Goal: Task Accomplishment & Management: Use online tool/utility

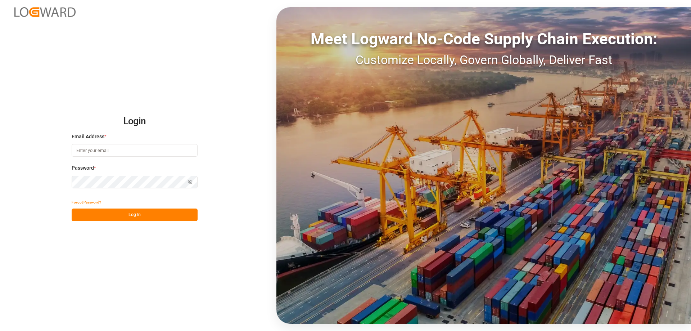
type input "melitta.dlog@delisle-sa.com"
click at [149, 215] on button "Log In" at bounding box center [135, 214] width 126 height 13
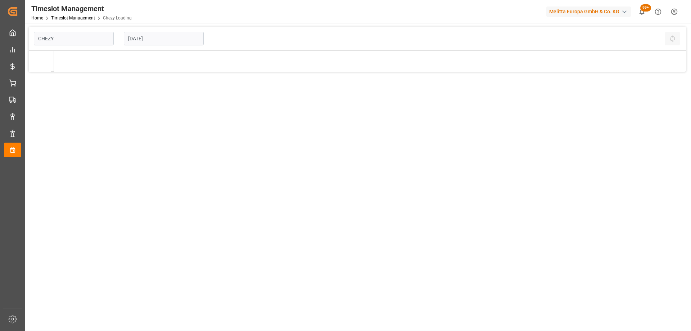
type input "Chezy Loading"
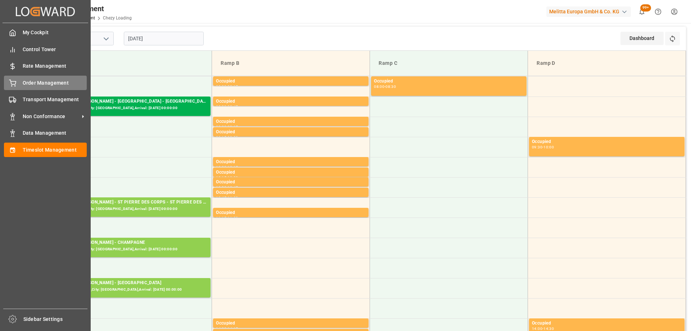
click at [44, 87] on div "Order Management Order Management" at bounding box center [45, 83] width 83 height 14
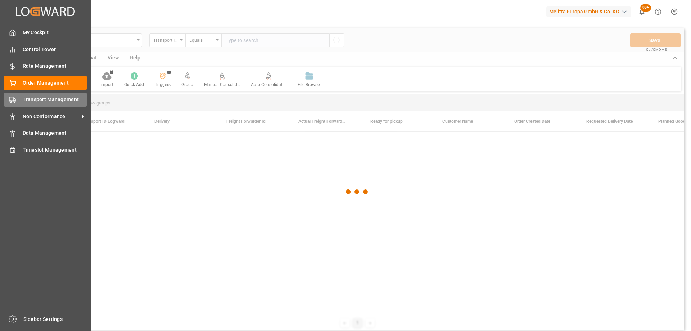
click at [19, 102] on div "Transport Management Transport Management" at bounding box center [45, 100] width 83 height 14
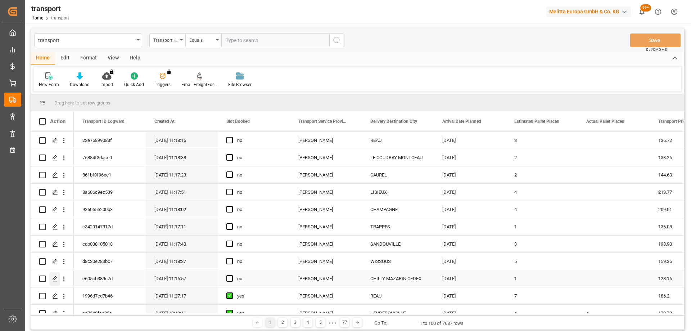
click at [54, 281] on icon "Press SPACE to select this row." at bounding box center [55, 279] width 6 height 6
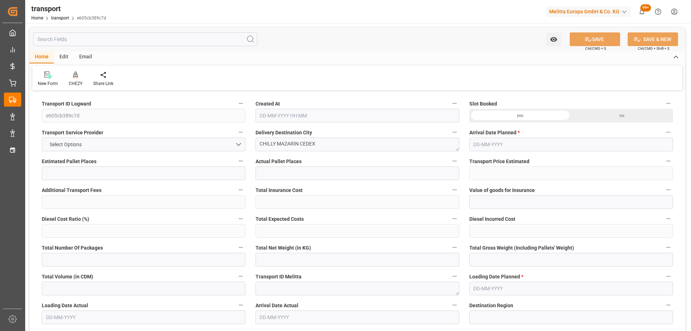
type input "1"
type input "128.16"
type input "0"
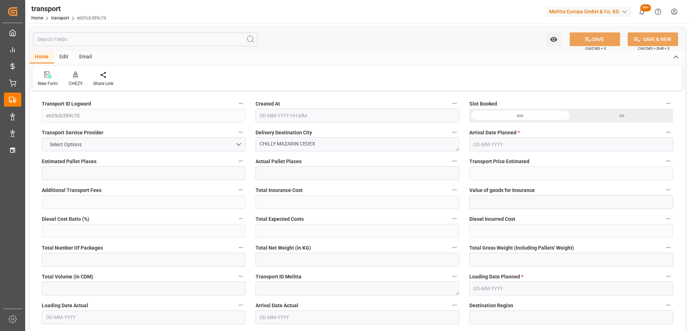
type input "123.8282"
type input "-4.3318"
type input "0"
type input "118.272"
type input "142.04"
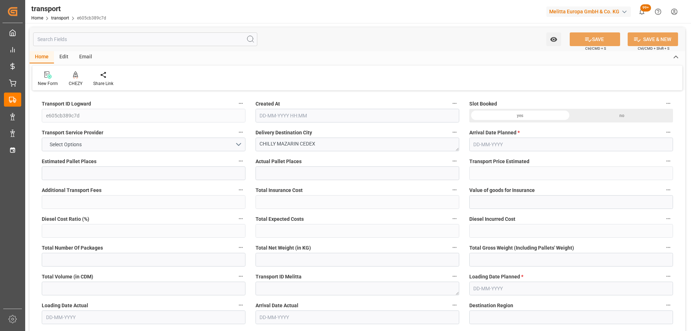
type input "230.4"
type input "91"
type input "0"
type input "24"
type input "1"
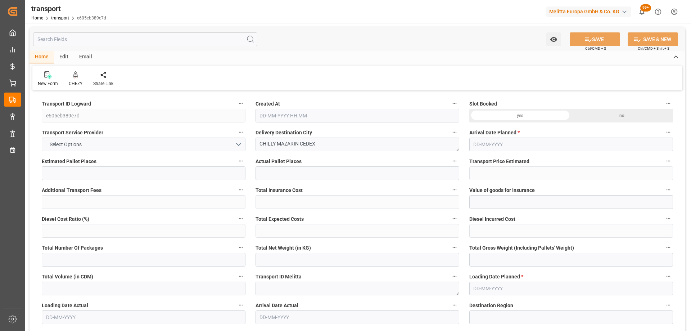
type input "101"
type input "119.04"
type input "0"
type input "4710.8598"
type input "0"
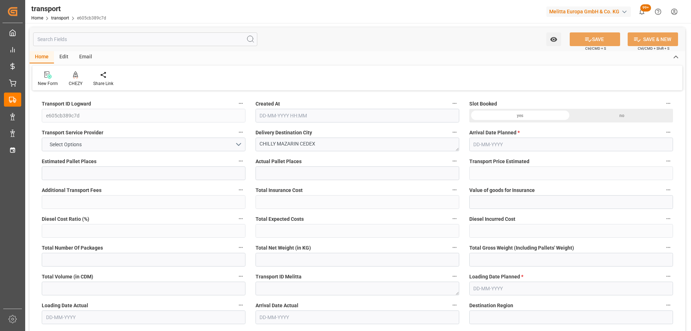
type input "0"
type input "21"
type input "35"
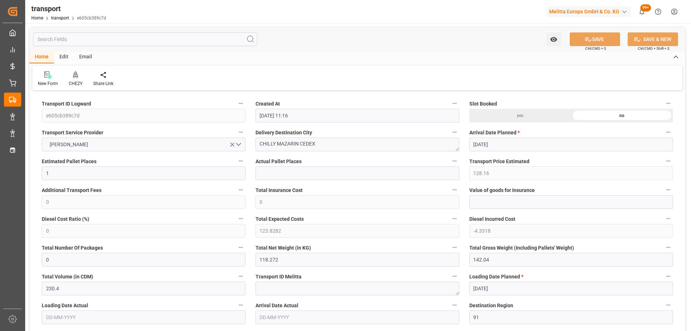
type input "08-10-2025 11:16"
type input "[DATE]"
drag, startPoint x: 300, startPoint y: 146, endPoint x: 190, endPoint y: 149, distance: 109.8
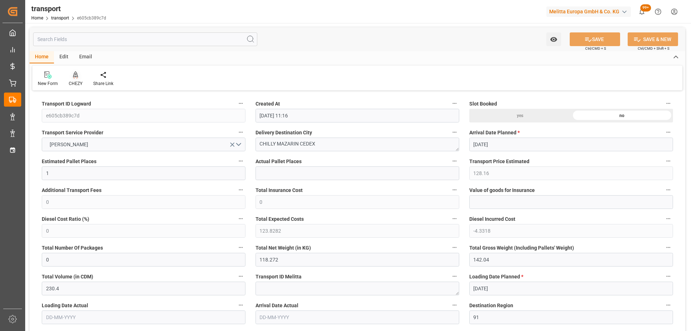
click at [74, 82] on div "CHEZY" at bounding box center [76, 83] width 14 height 6
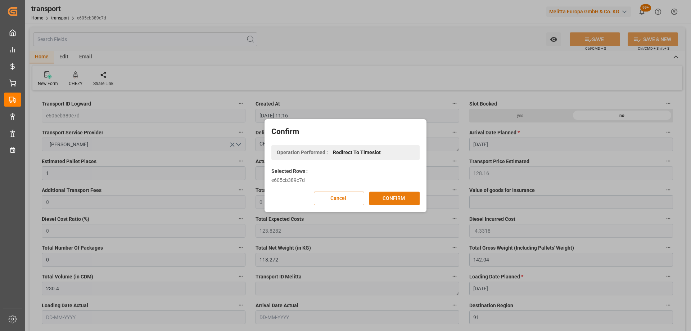
click at [386, 197] on button "CONFIRM" at bounding box center [394, 199] width 50 height 14
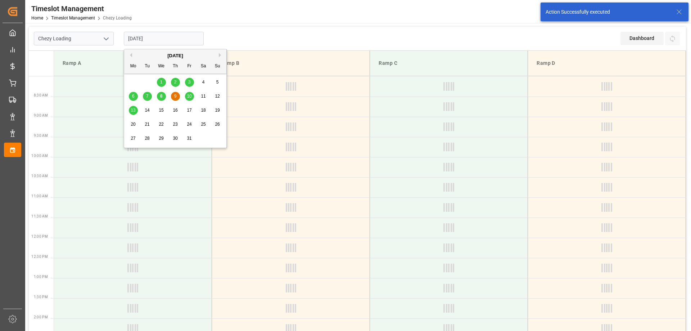
click at [167, 40] on input "[DATE]" at bounding box center [164, 39] width 80 height 14
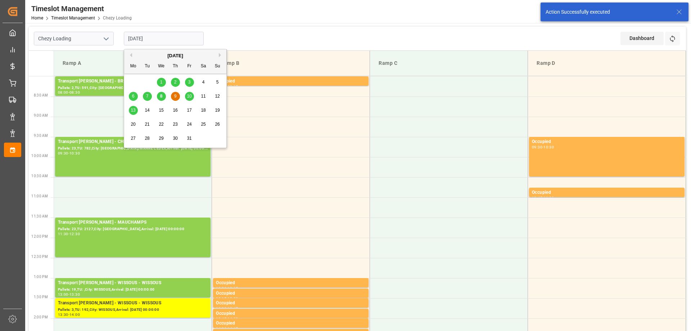
click at [162, 96] on span "8" at bounding box center [161, 96] width 3 height 5
type input "[DATE]"
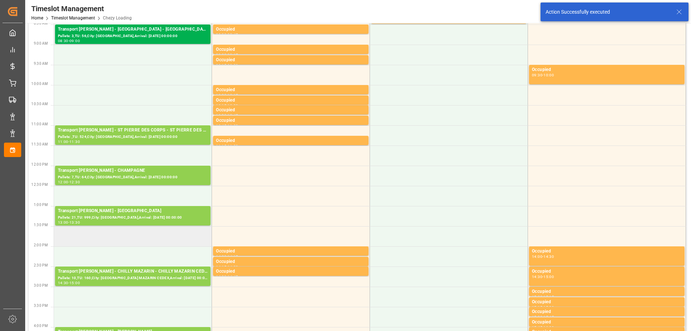
scroll to position [144, 0]
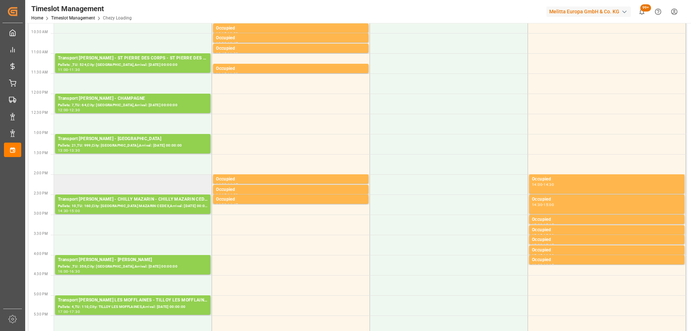
click at [133, 185] on td at bounding box center [133, 184] width 158 height 20
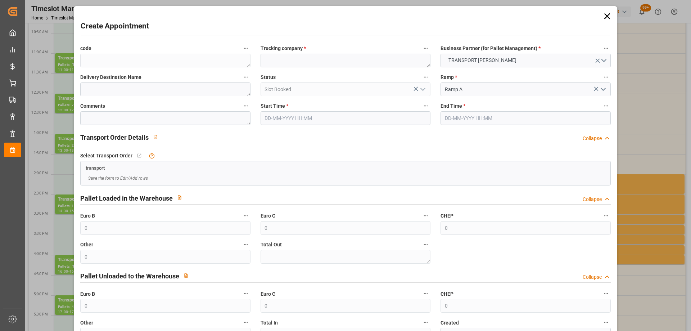
type input "08-10-2025 14:00"
type input "08-10-2025 14:15"
paste textarea "CHILLY MAZARIN"
type textarea "CHILLY MAZARIN"
click at [491, 119] on input "08-10-2025 14:15" at bounding box center [526, 118] width 170 height 14
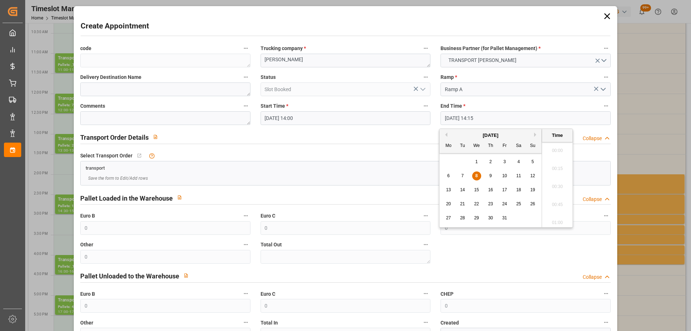
scroll to position [992, 0]
click at [476, 174] on span "8" at bounding box center [477, 175] width 3 height 5
click at [562, 198] on li "14:30" at bounding box center [557, 202] width 31 height 18
type input "08-10-2025 14:30"
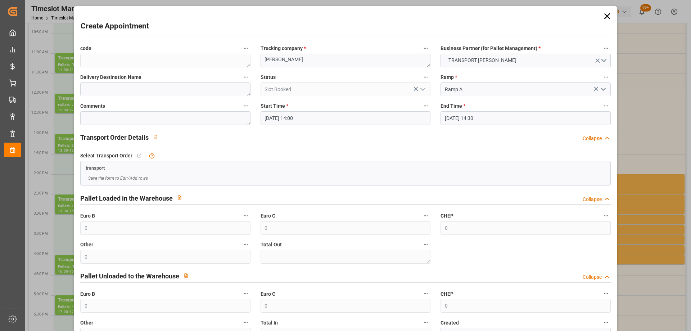
scroll to position [52, 0]
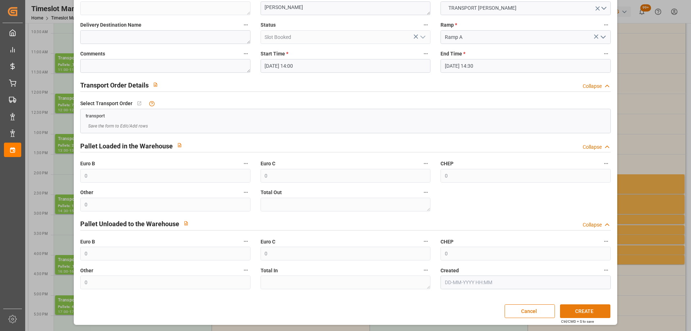
click at [583, 307] on button "CREATE" at bounding box center [585, 311] width 50 height 14
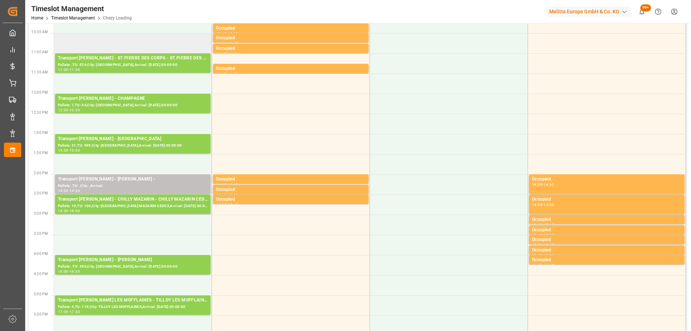
scroll to position [36, 0]
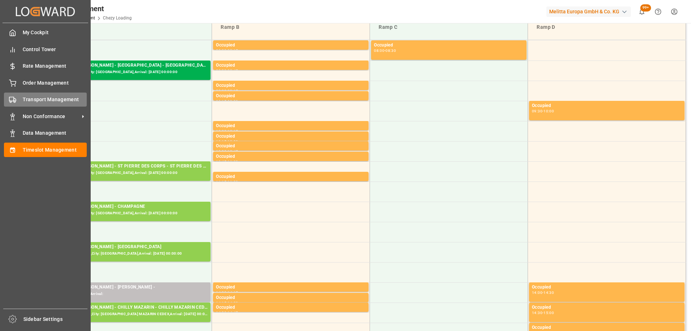
click at [20, 103] on div "Transport Management Transport Management" at bounding box center [45, 100] width 83 height 14
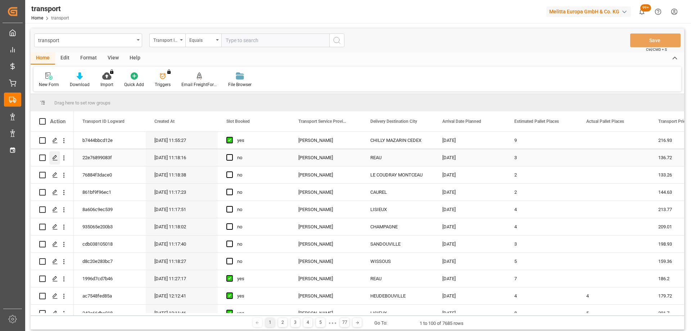
click at [55, 158] on polygon "Press SPACE to select this row." at bounding box center [55, 158] width 4 height 4
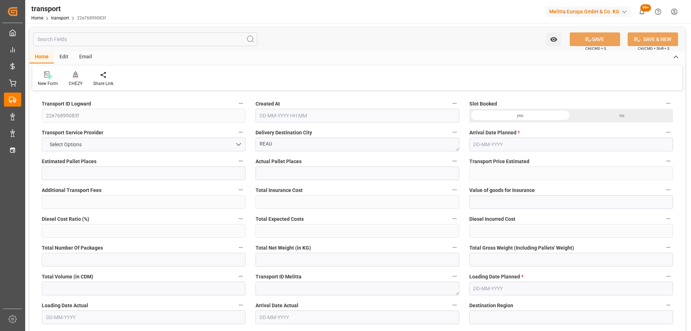
type input "3"
type input "136.72"
type input "0"
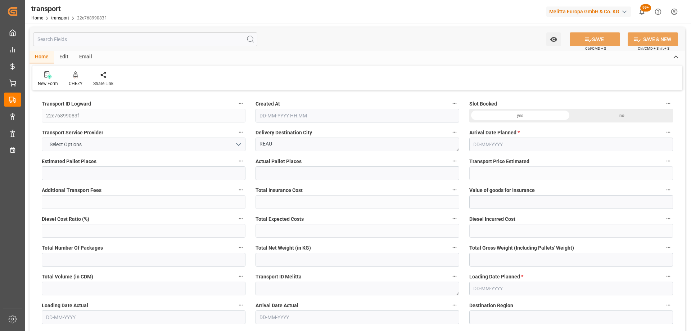
type input "132.0989"
type input "-4.6211"
type input "0"
type input "628.048"
type input "960.088"
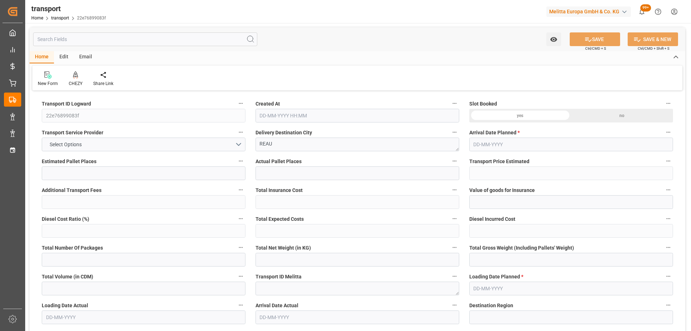
type input "2670.272"
type input "77"
type input "0"
type input "188"
type input "7"
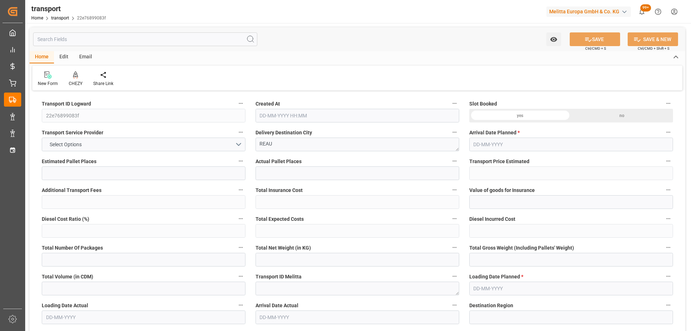
type input "101"
type input "799.088"
type input "0"
type input "4710.8598"
type input "0"
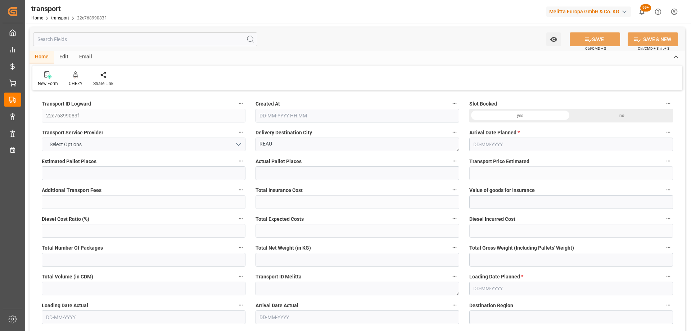
type input "0"
type input "21"
type input "35"
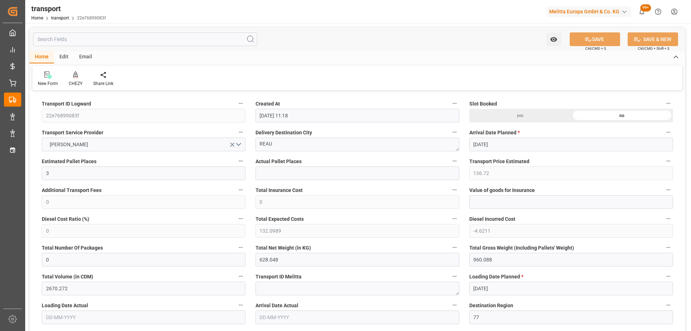
type input "08-10-2025 11:18"
type input "[DATE]"
drag, startPoint x: 295, startPoint y: 149, endPoint x: 227, endPoint y: 144, distance: 67.9
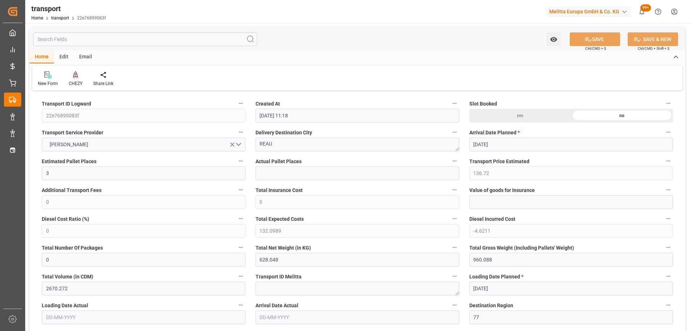
click at [78, 75] on div at bounding box center [76, 75] width 14 height 8
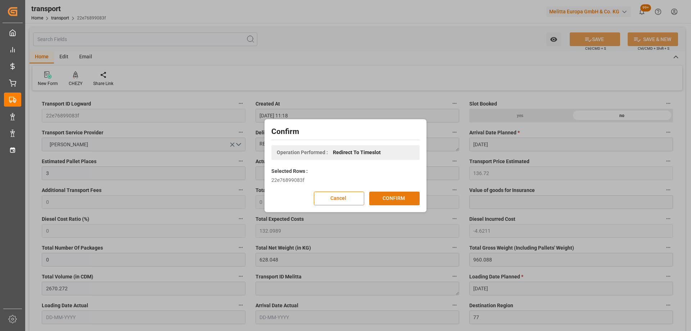
click at [399, 200] on button "CONFIRM" at bounding box center [394, 199] width 50 height 14
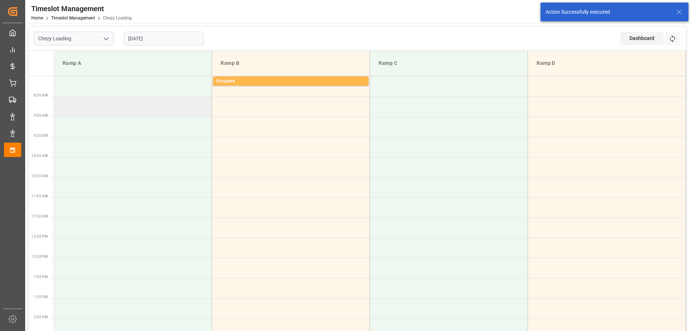
click at [147, 105] on td at bounding box center [133, 106] width 158 height 20
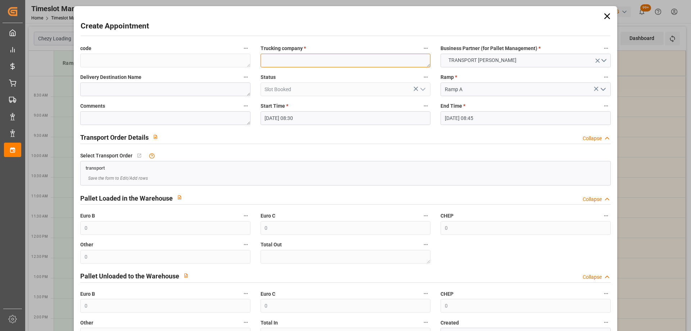
paste textarea "REAU"
type textarea "REAU"
click at [504, 114] on input "14-10-2025 08:45" at bounding box center [526, 118] width 170 height 14
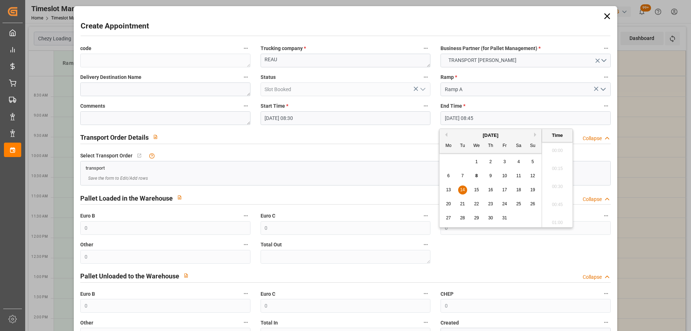
scroll to position [596, 0]
click at [462, 192] on span "14" at bounding box center [462, 189] width 5 height 5
drag, startPoint x: 544, startPoint y: 198, endPoint x: 553, endPoint y: 198, distance: 9.0
click at [548, 198] on li "09:00" at bounding box center [557, 202] width 31 height 18
type input "14-10-2025 09:00"
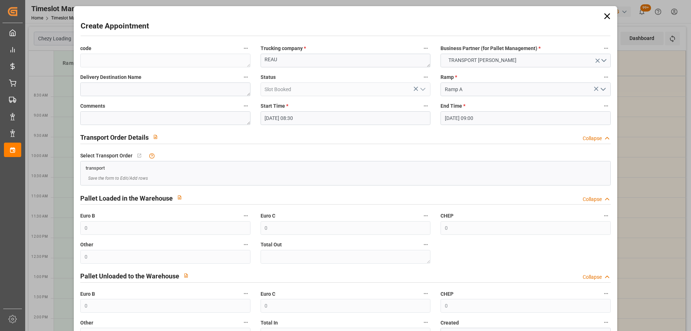
scroll to position [52, 0]
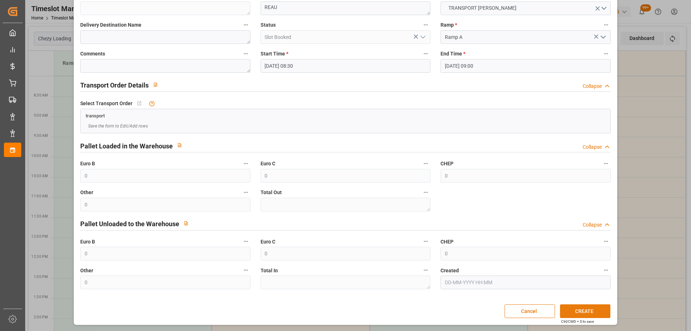
click at [591, 307] on button "CREATE" at bounding box center [585, 311] width 50 height 14
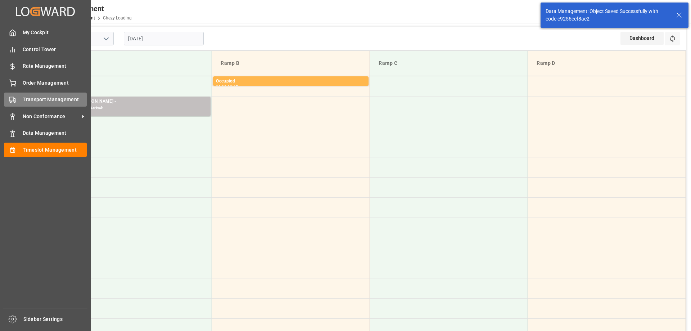
click at [18, 97] on div "Transport Management Transport Management" at bounding box center [45, 100] width 83 height 14
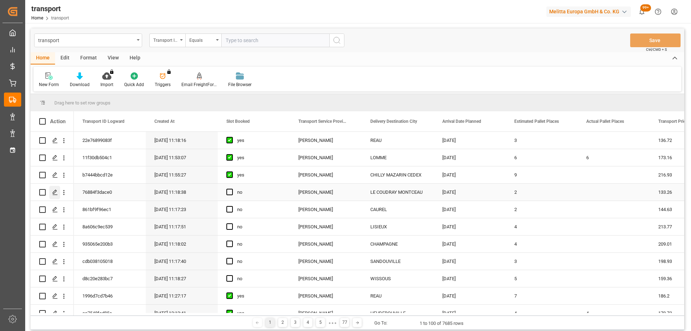
click at [58, 189] on div "Press SPACE to select this row." at bounding box center [54, 192] width 11 height 13
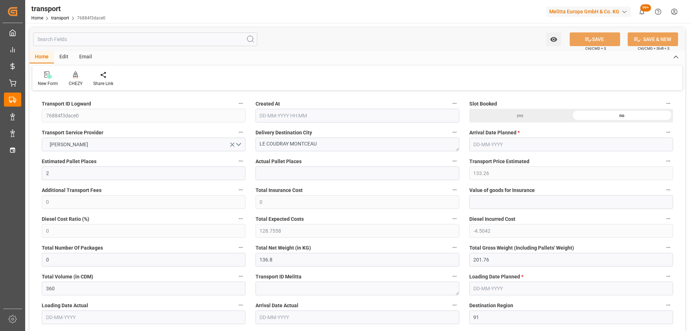
type input "2"
type input "133.26"
type input "0"
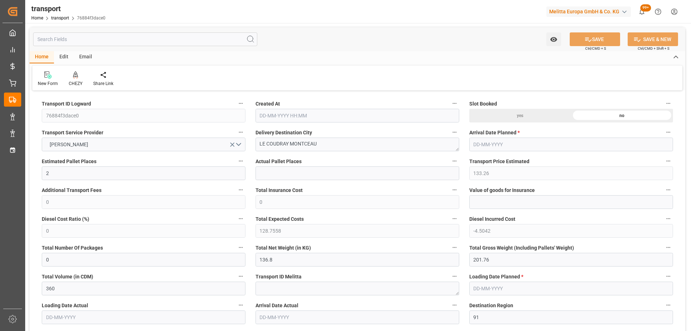
type input "128.7558"
type input "-4.5042"
type input "0"
type input "136.8"
type input "201.76"
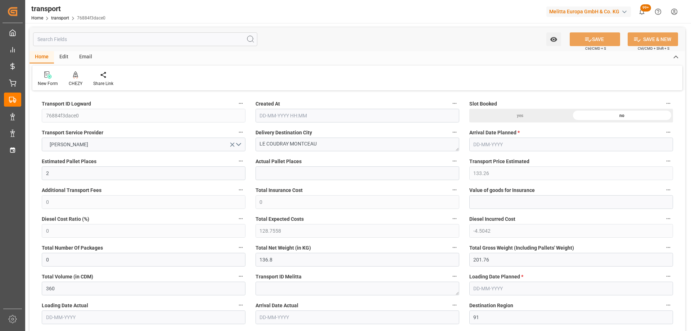
type input "360"
type input "91"
type input "0"
type input "60"
type input "2"
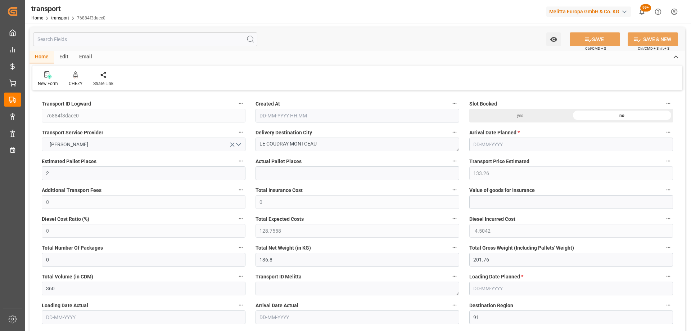
type input "101"
type input "141.12"
type input "0"
type input "4710.8598"
type input "0"
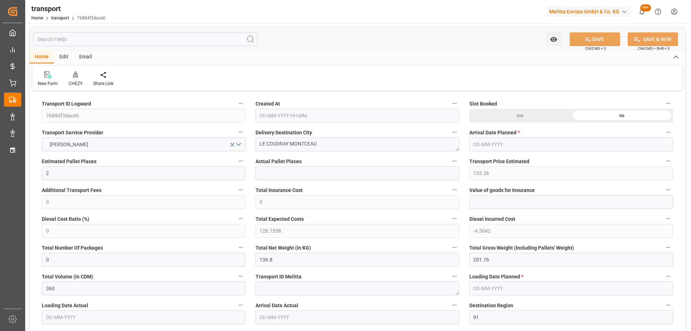
type input "0"
type input "21"
type input "35"
type input "08-10-2025 11:18"
type input "[DATE]"
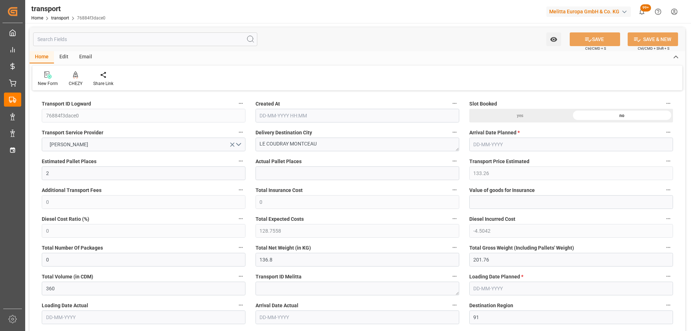
type input "[DATE]"
drag, startPoint x: 226, startPoint y: 147, endPoint x: 306, endPoint y: 155, distance: 79.6
click at [77, 79] on div "CHEZY" at bounding box center [75, 79] width 24 height 16
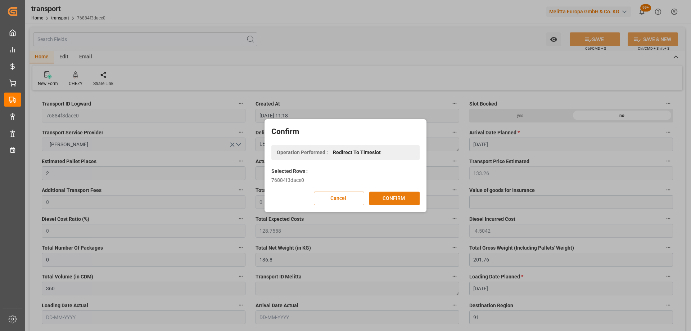
click at [391, 197] on button "CONFIRM" at bounding box center [394, 199] width 50 height 14
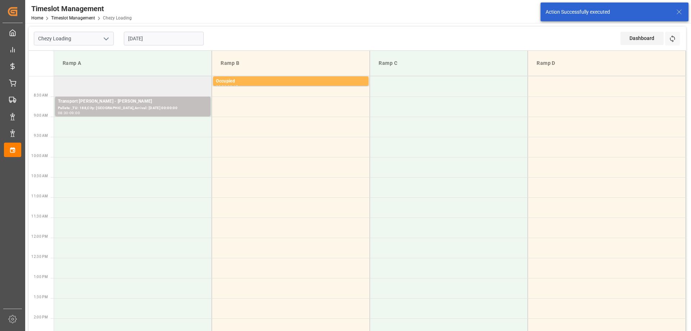
click at [158, 91] on td at bounding box center [133, 86] width 158 height 20
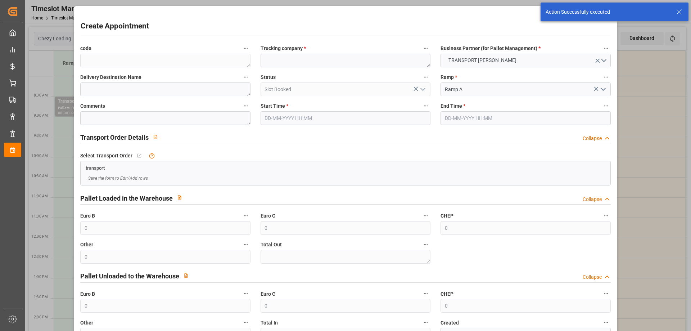
type input "[DATE] 08:00"
type input "[DATE] 08:15"
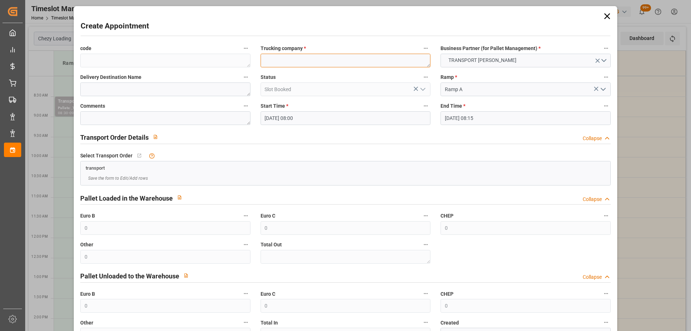
paste textarea "LE COUDRAY MONTCEAU"
type textarea "LE COUDRAY MONTCEAU"
click at [499, 121] on input "[DATE] 08:15" at bounding box center [526, 118] width 170 height 14
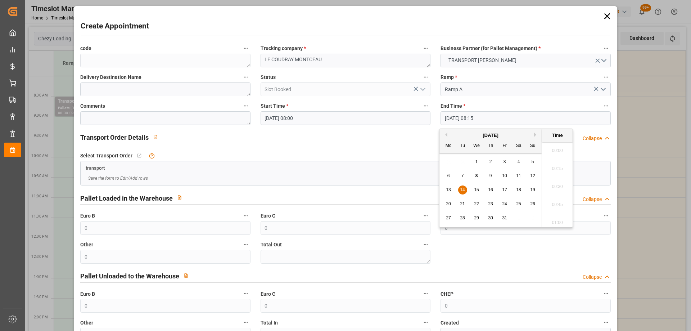
scroll to position [560, 0]
click at [463, 189] on span "14" at bounding box center [462, 189] width 5 height 5
click at [555, 201] on li "08:30" at bounding box center [557, 202] width 31 height 18
type input "14-10-2025 08:30"
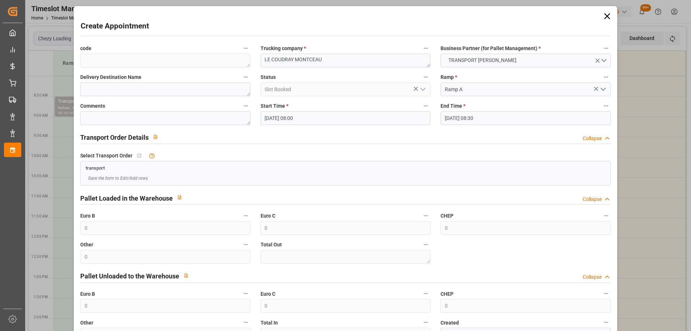
scroll to position [52, 0]
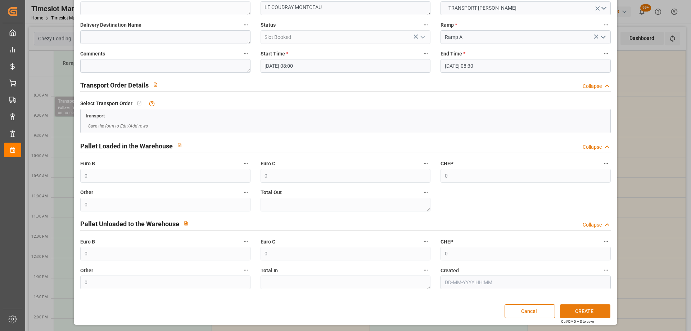
click at [588, 314] on button "CREATE" at bounding box center [585, 311] width 50 height 14
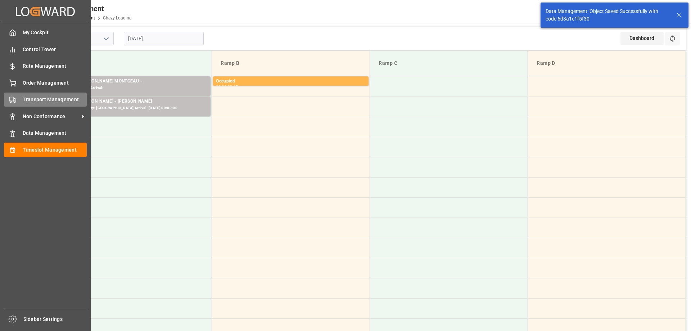
click at [44, 102] on span "Transport Management" at bounding box center [55, 100] width 64 height 8
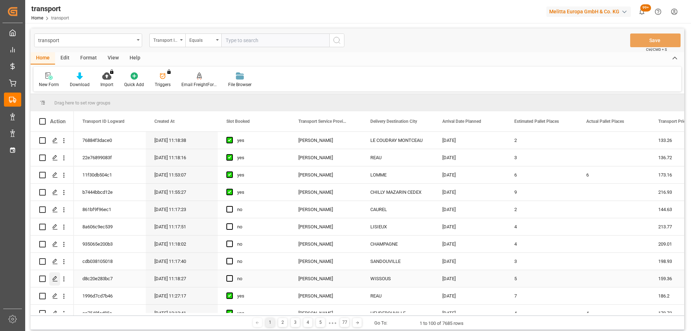
click at [58, 276] on icon "Press SPACE to select this row." at bounding box center [55, 279] width 6 height 6
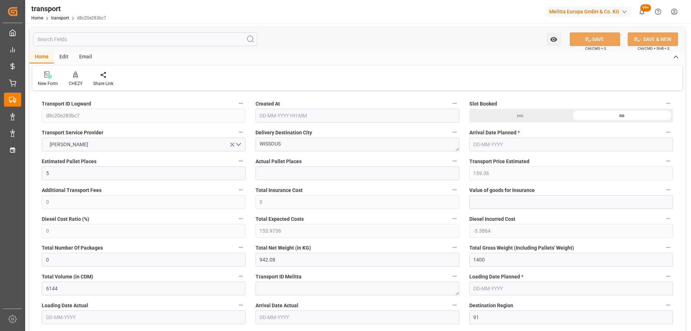
type input "[DATE] 11:18"
type input "[DATE]"
drag, startPoint x: 300, startPoint y: 145, endPoint x: 190, endPoint y: 147, distance: 109.1
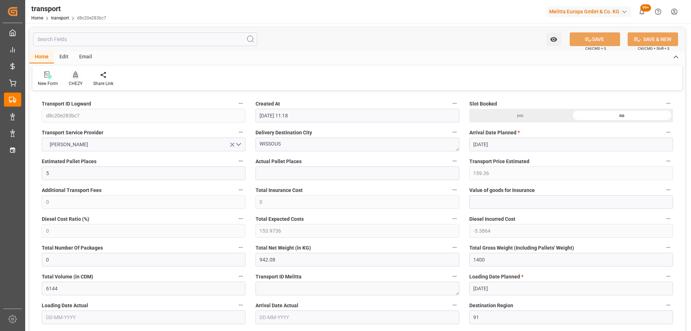
click at [76, 75] on icon at bounding box center [75, 74] width 5 height 7
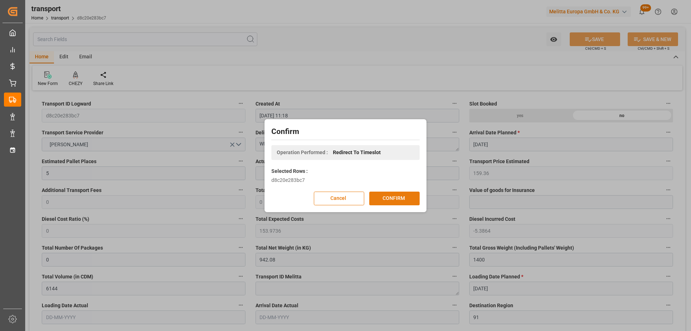
click at [386, 197] on button "CONFIRM" at bounding box center [394, 199] width 50 height 14
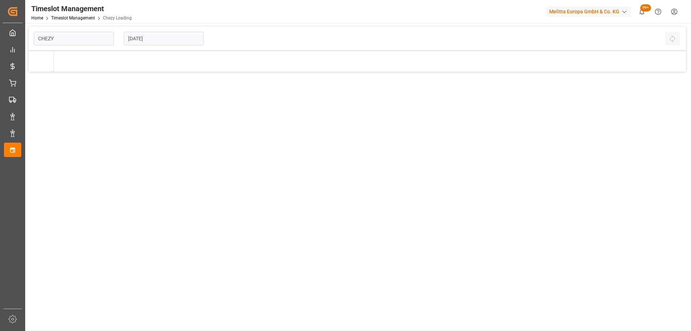
type input "Chezy Loading"
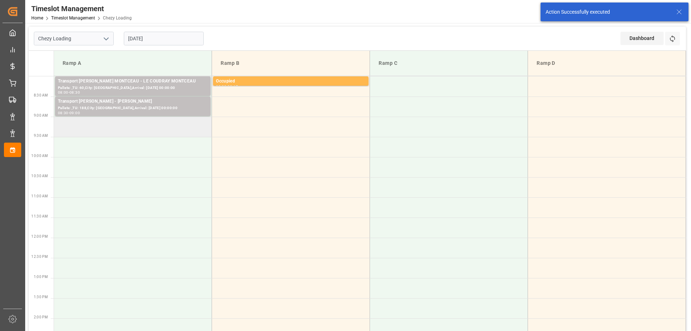
click at [135, 131] on td at bounding box center [133, 127] width 158 height 20
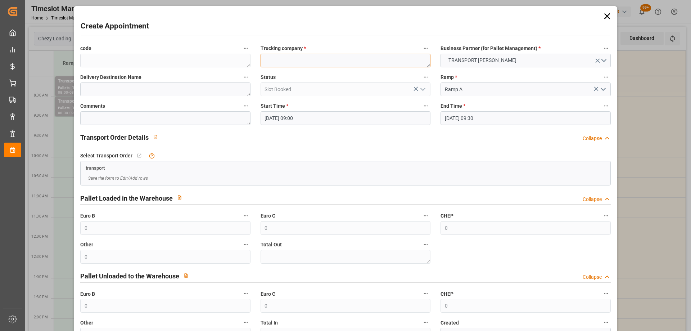
paste textarea "WISSOUS"
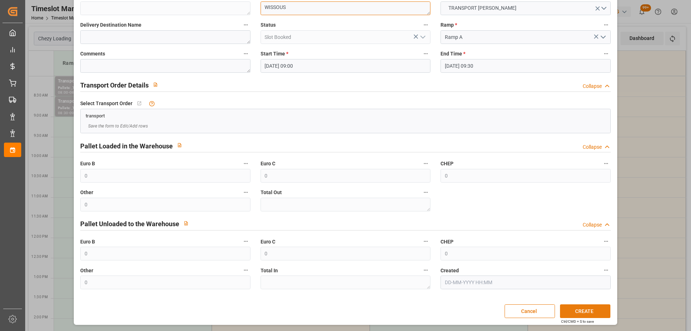
type textarea "WISSOUS"
click at [589, 310] on button "CREATE" at bounding box center [585, 311] width 50 height 14
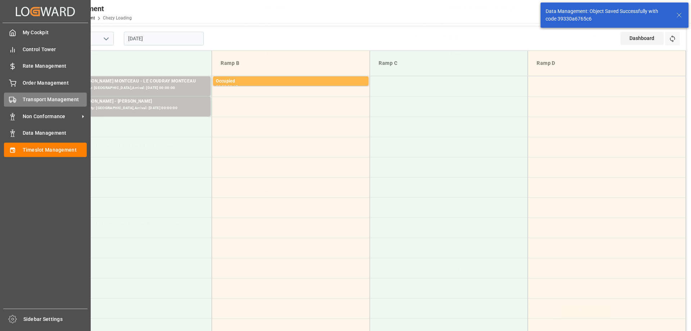
click at [16, 99] on icon at bounding box center [12, 99] width 7 height 7
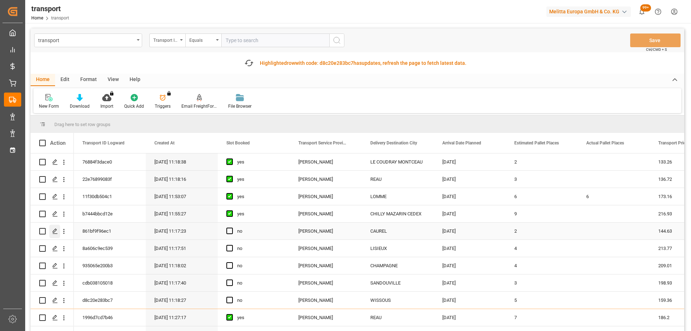
click at [55, 230] on icon "Press SPACE to select this row." at bounding box center [55, 231] width 6 height 6
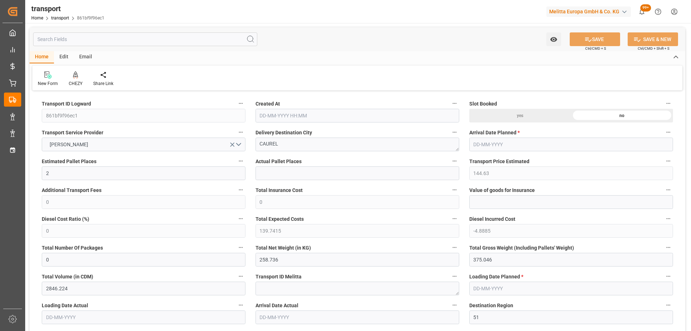
type input "2"
type input "144.63"
type input "0"
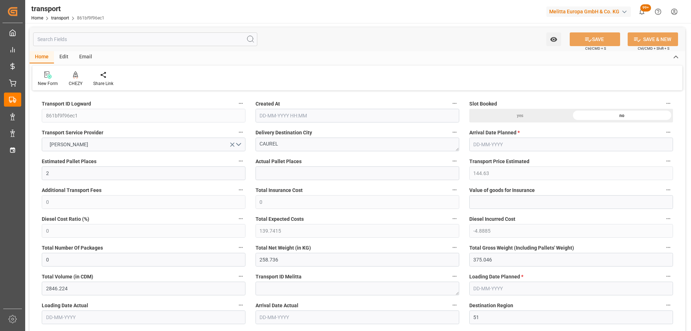
type input "139.7415"
type input "-4.8885"
type input "0"
type input "258.736"
type input "375.046"
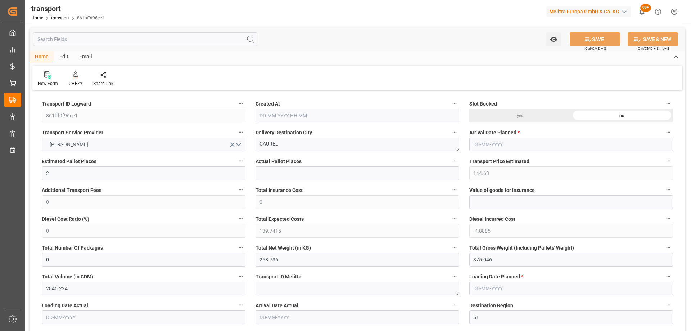
type input "2846.224"
type input "51"
type input "1"
type input "86"
type input "2"
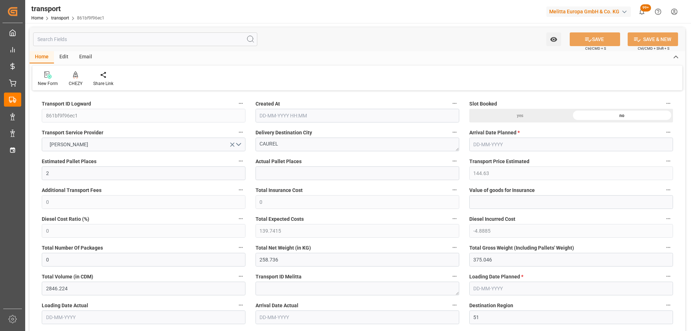
type input "101"
type input "315.856"
type input "0"
type input "4710.8598"
type input "0"
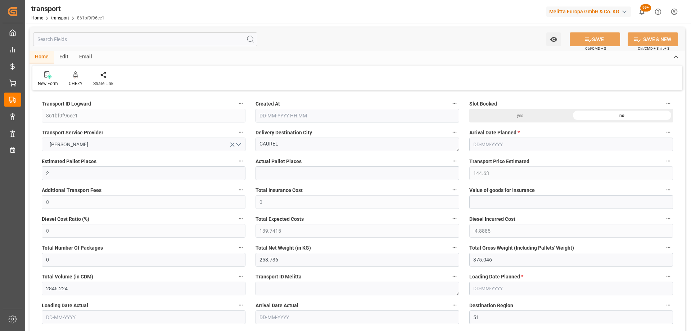
type input "0"
type input "21"
type input "35"
type input "08-10-2025 11:17"
type input "[DATE]"
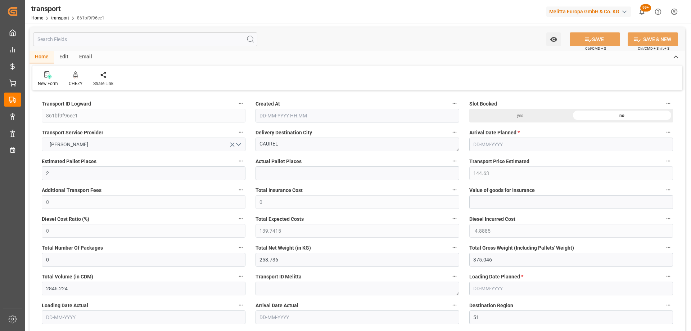
type input "[DATE]"
drag, startPoint x: 282, startPoint y: 146, endPoint x: 189, endPoint y: 161, distance: 94.0
click at [74, 74] on icon at bounding box center [75, 74] width 5 height 7
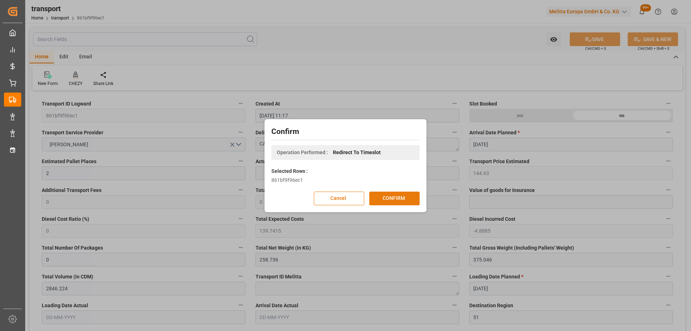
click at [391, 197] on button "CONFIRM" at bounding box center [394, 199] width 50 height 14
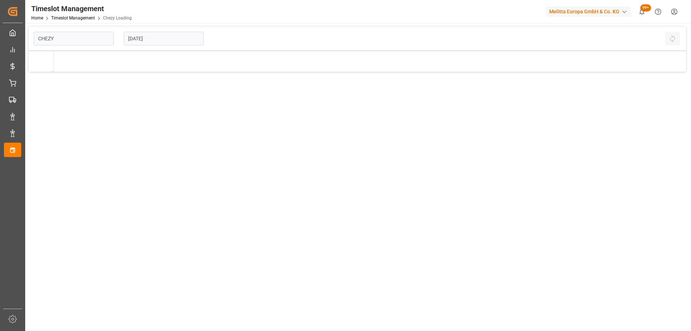
type input "Chezy Loading"
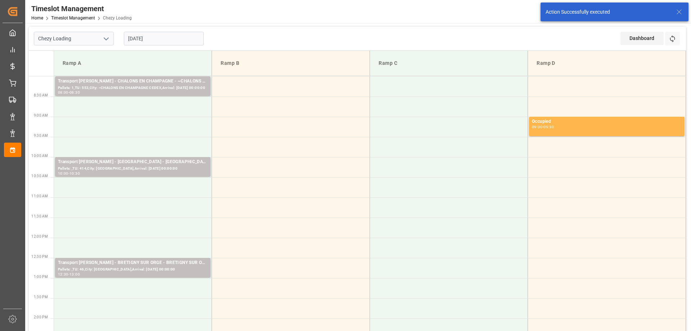
click at [175, 42] on input "[DATE]" at bounding box center [164, 39] width 80 height 14
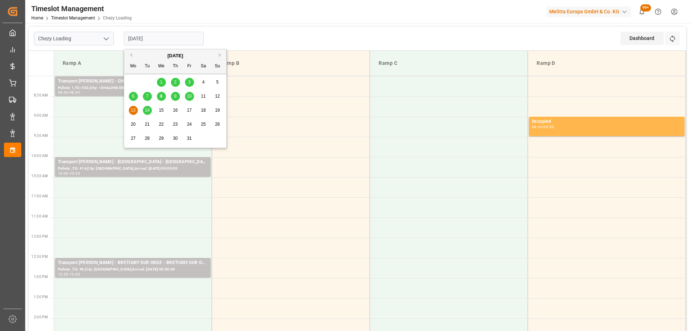
click at [175, 97] on span "9" at bounding box center [175, 96] width 3 height 5
type input "[DATE]"
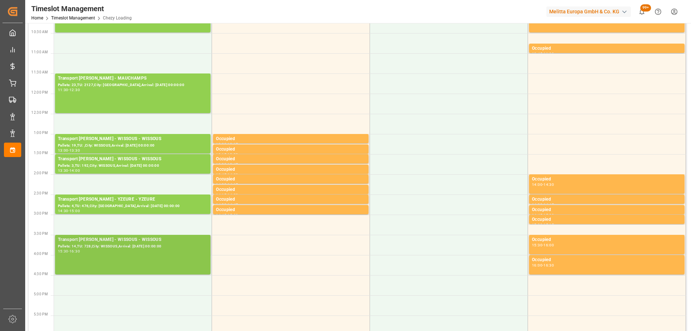
scroll to position [180, 0]
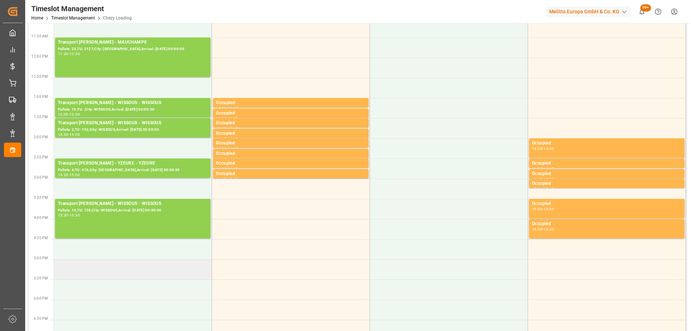
click at [141, 270] on td at bounding box center [133, 269] width 158 height 20
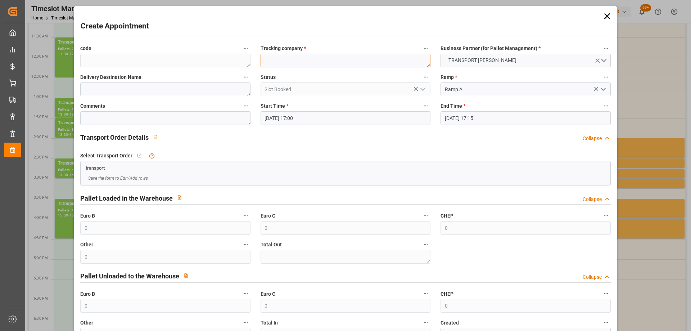
paste textarea "CAUREL"
type textarea "CAUREL"
click at [497, 121] on input "09-10-2025 17:15" at bounding box center [526, 118] width 170 height 14
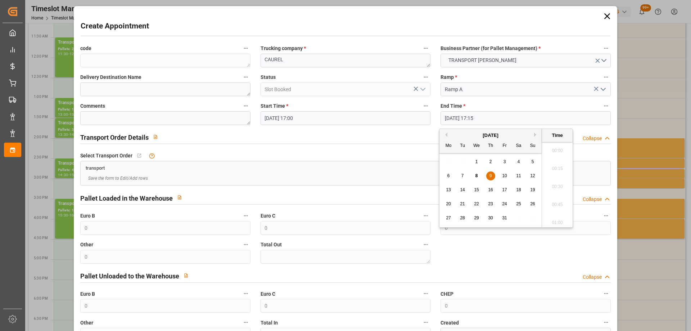
scroll to position [1208, 0]
click at [491, 174] on span "9" at bounding box center [491, 175] width 3 height 5
click at [554, 202] on li "17:30" at bounding box center [557, 202] width 31 height 18
type input "09-10-2025 17:30"
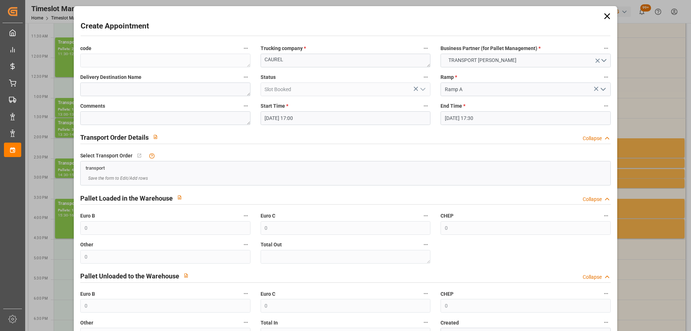
scroll to position [52, 0]
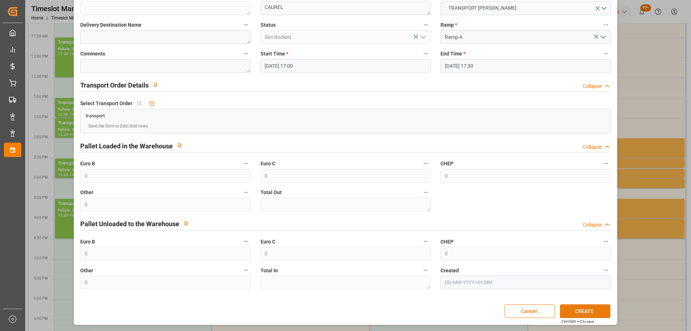
click at [592, 312] on button "CREATE" at bounding box center [585, 311] width 50 height 14
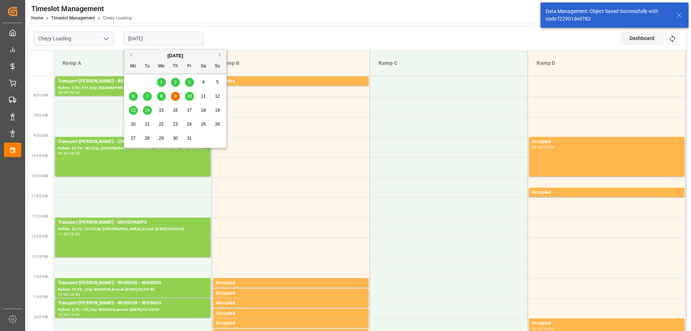
click at [165, 39] on input "[DATE]" at bounding box center [164, 39] width 80 height 14
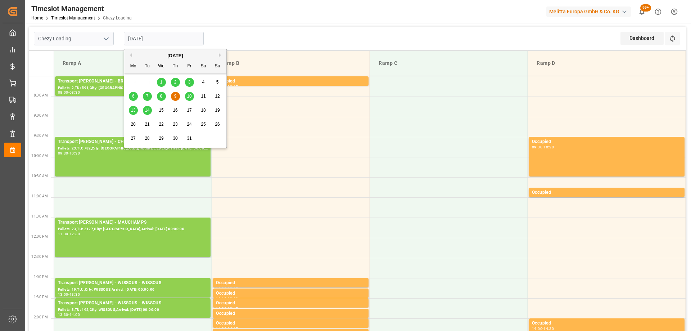
click at [190, 94] on span "10" at bounding box center [189, 96] width 5 height 5
type input "[DATE]"
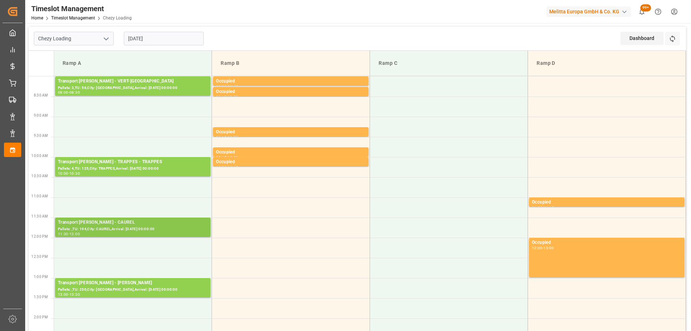
click at [176, 223] on div "Transport Delisle - CAUREL - CAUREL" at bounding box center [133, 222] width 150 height 7
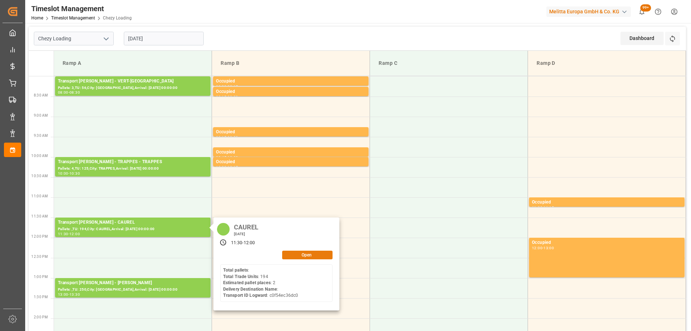
click at [319, 252] on button "Open" at bounding box center [307, 255] width 50 height 9
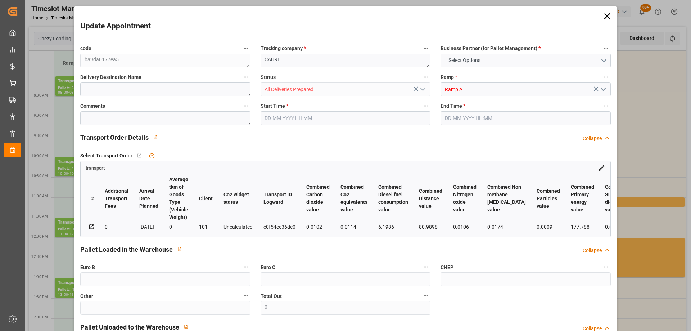
type input "2"
type input "144.63"
type input "0"
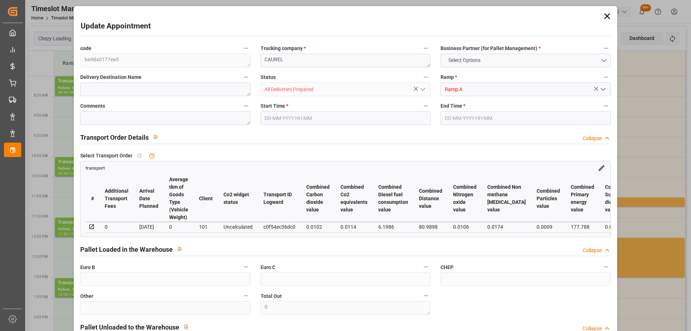
type input "139.7415"
type input "-4.8885"
type input "3"
type input "199.876"
type input "298.748"
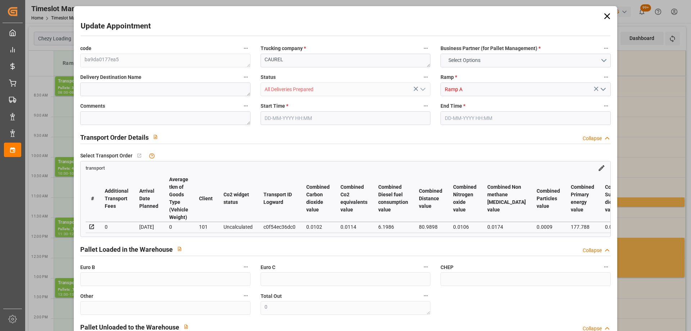
type input "2487.736"
type input "51"
type input "0"
type input "194"
type input "2"
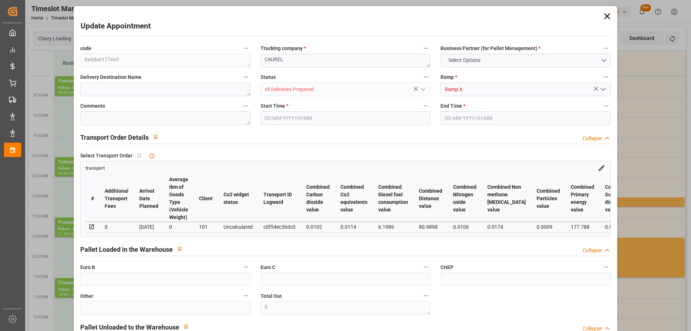
type input "101"
type input "252.748"
type input "0"
type input "4710.8598"
type input "0"
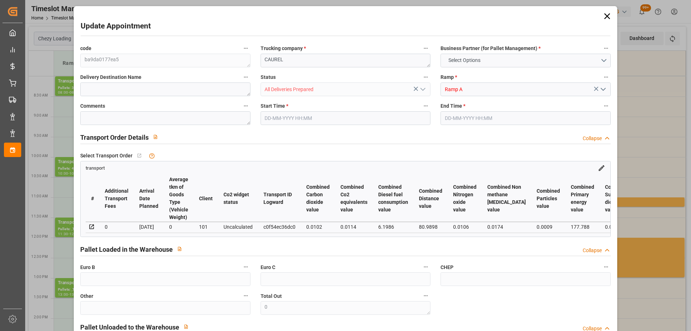
type input "0"
type input "21"
type input "35"
type input "10-10-2025 11:30"
type input "10-10-2025 12:00"
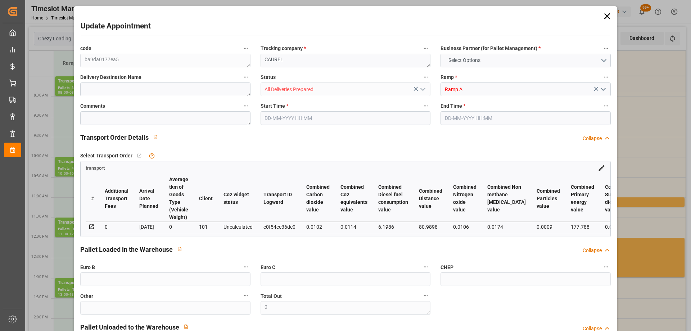
type input "06-10-2025 12:04"
type input "06-10-2025 11:22"
type input "[DATE]"
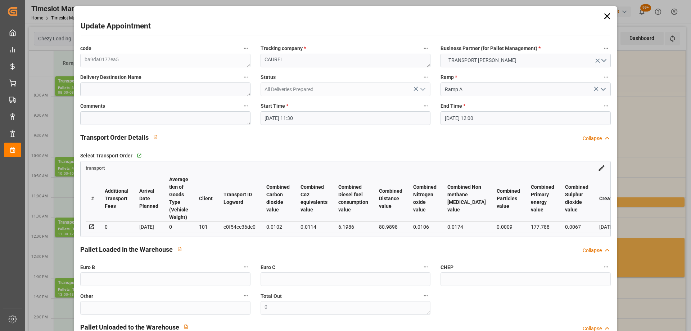
click at [335, 116] on input "10-10-2025 11:30" at bounding box center [346, 118] width 170 height 14
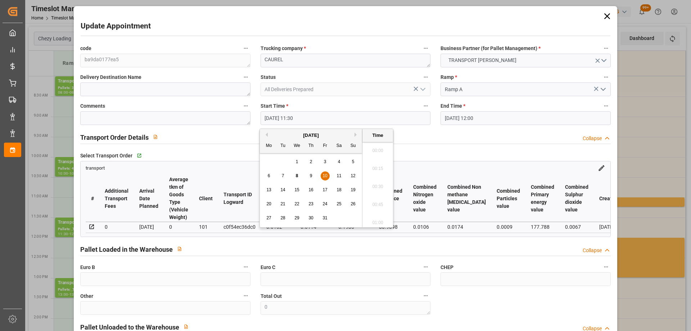
scroll to position [794, 0]
click at [311, 175] on span "9" at bounding box center [311, 175] width 3 height 5
click at [378, 170] on li "17:30" at bounding box center [378, 168] width 31 height 18
type input "09-10-2025 17:30"
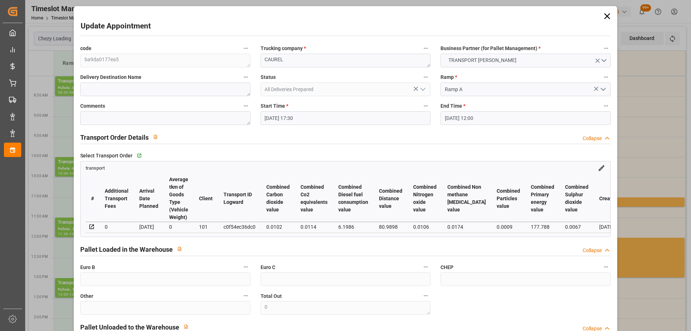
click at [515, 116] on input "10-10-2025 12:00" at bounding box center [526, 118] width 170 height 14
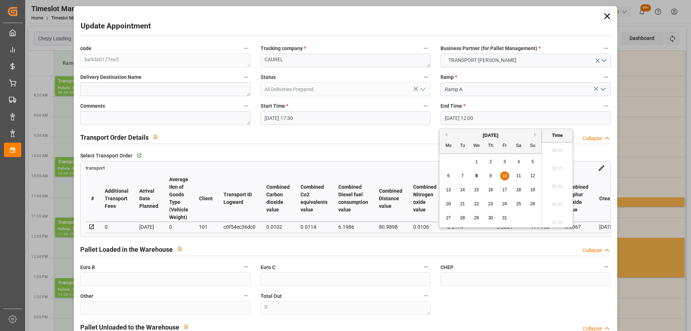
scroll to position [830, 0]
click at [490, 180] on div "9" at bounding box center [490, 176] width 9 height 9
click at [554, 166] on li "18:00" at bounding box center [557, 168] width 31 height 18
type input "09-10-2025 18:00"
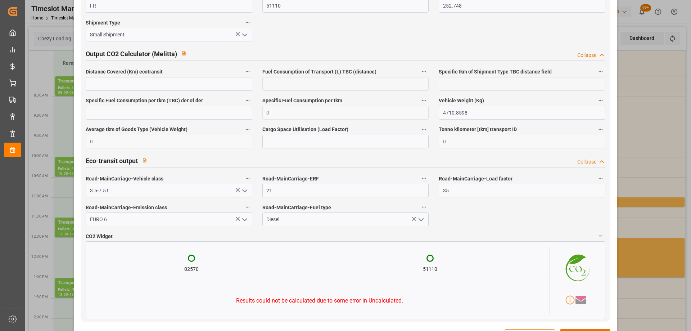
scroll to position [1181, 0]
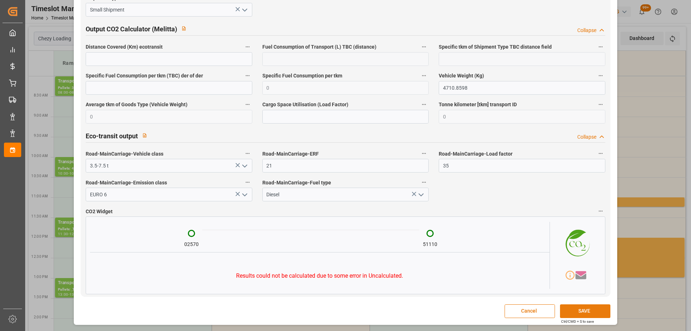
click at [603, 312] on button "SAVE" at bounding box center [585, 311] width 50 height 14
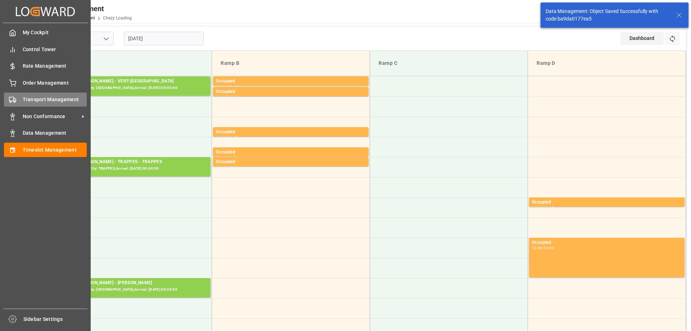
click at [14, 101] on circle at bounding box center [14, 101] width 1 height 1
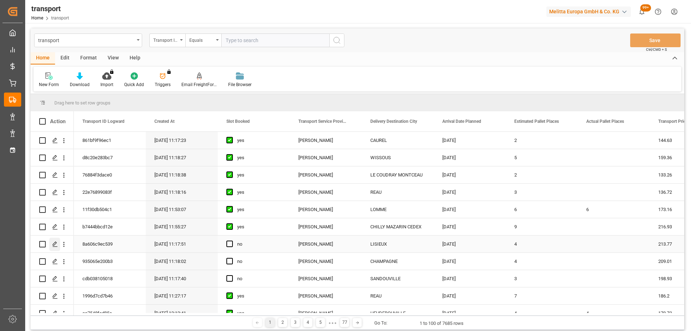
click at [53, 240] on div "Press SPACE to select this row." at bounding box center [54, 244] width 11 height 13
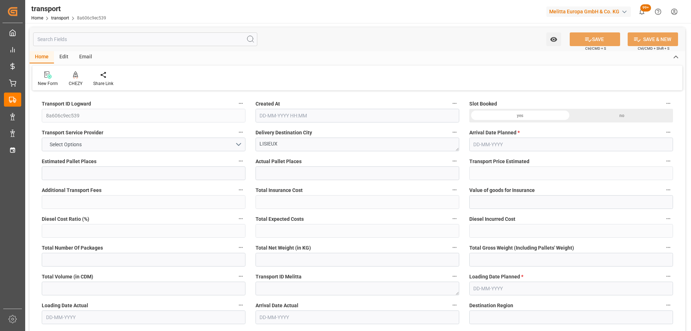
type input "4"
type input "213.77"
type input "0"
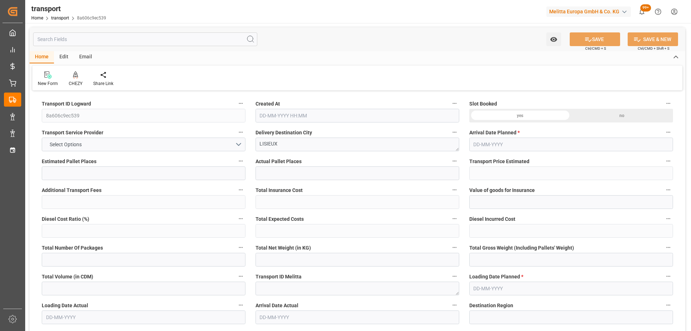
type input "206.5446"
type input "-7.2254"
type input "0"
type input "306.072"
type input "558.946"
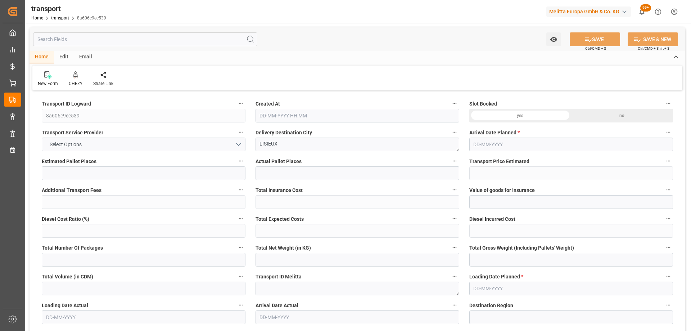
type input "491.288"
type input "14"
type input "0"
type input "71"
type input "4"
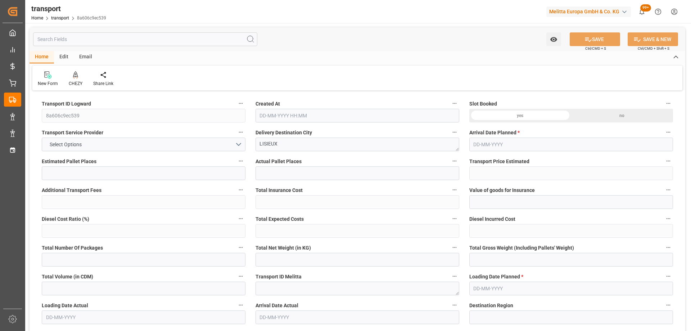
type input "101"
type input "463.526"
type input "0"
type input "4710.8598"
type input "0"
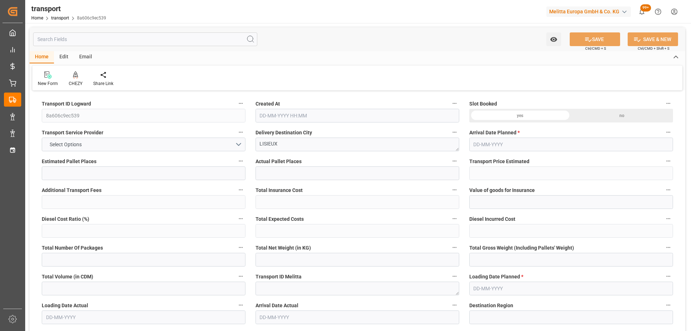
type input "0"
type input "21"
type input "35"
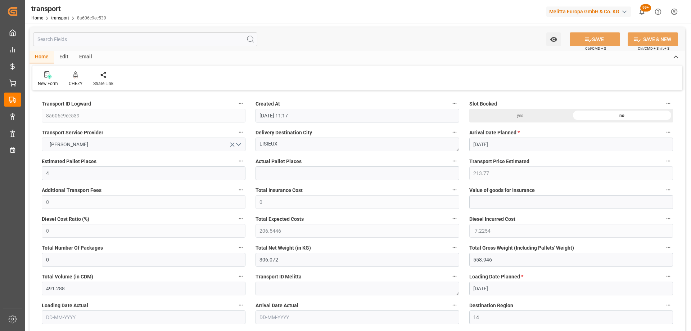
type input "08-10-2025 11:17"
type input "[DATE]"
drag, startPoint x: 302, startPoint y: 143, endPoint x: 204, endPoint y: 147, distance: 98.0
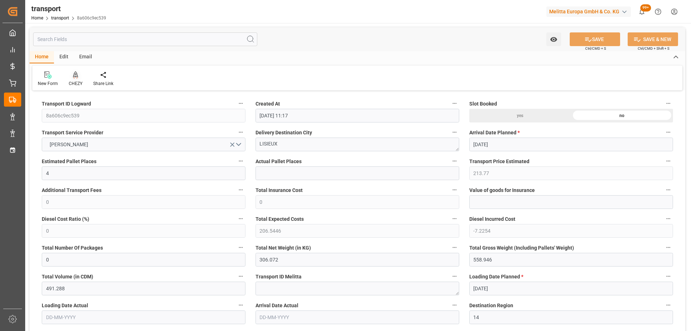
click at [73, 74] on icon at bounding box center [75, 74] width 5 height 7
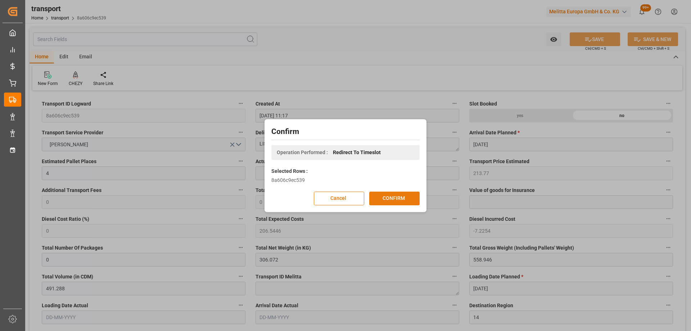
click at [397, 197] on button "CONFIRM" at bounding box center [394, 199] width 50 height 14
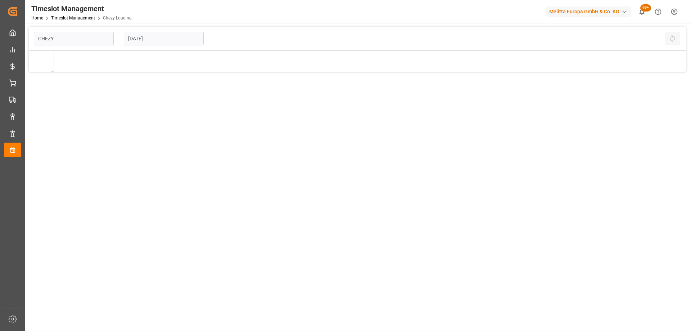
type input "Chezy Loading"
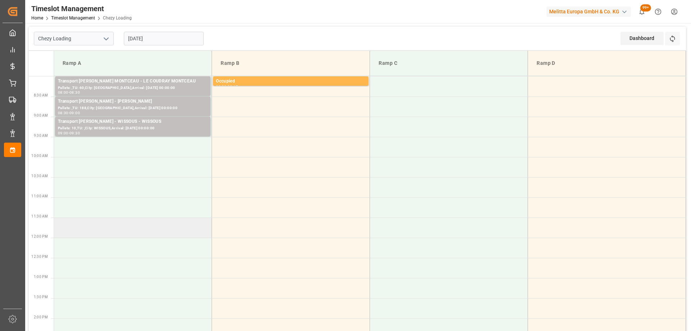
click at [188, 229] on td at bounding box center [133, 227] width 158 height 20
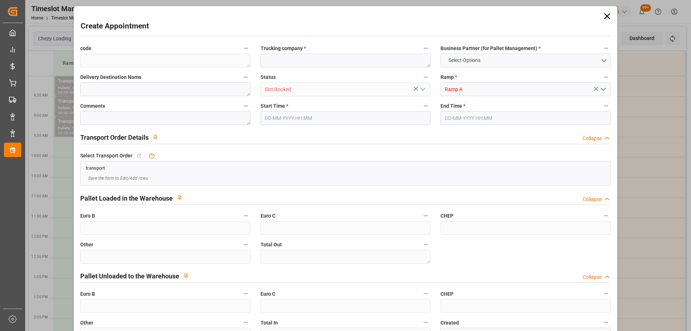
type input "0"
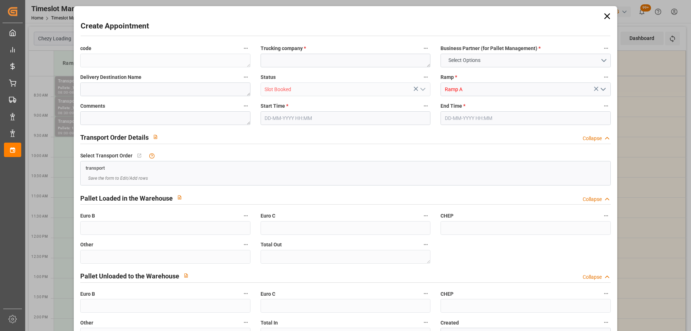
type input "0"
type input "[DATE] 11:30"
type input "[DATE] 12:00"
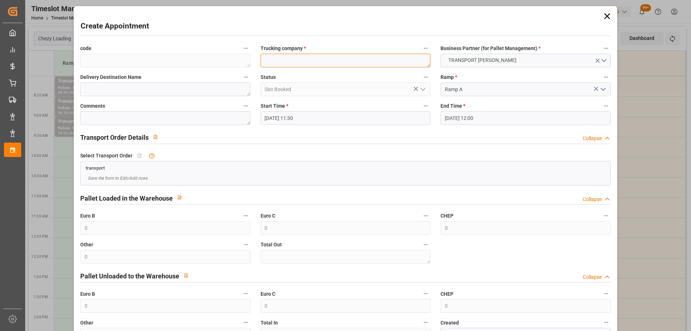
paste textarea "LISIEUX"
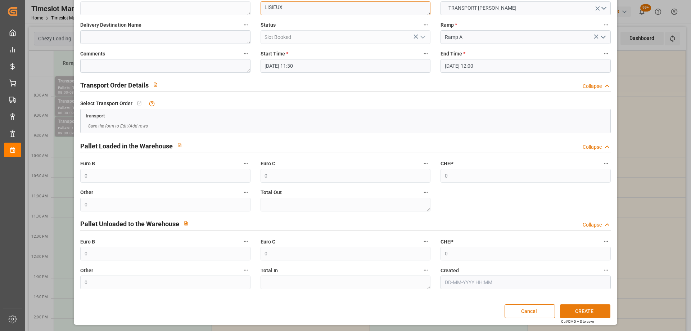
type textarea "LISIEUX"
click at [589, 308] on button "CREATE" at bounding box center [585, 311] width 50 height 14
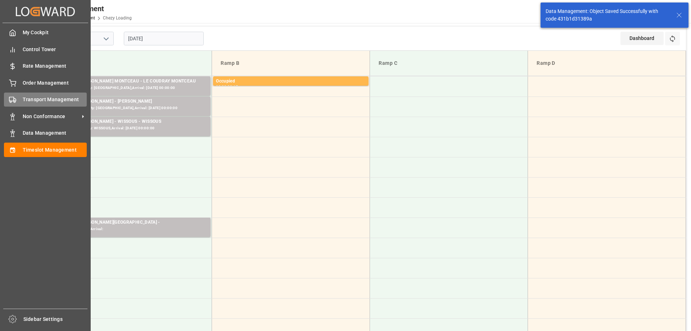
click at [20, 100] on div "Transport Management Transport Management" at bounding box center [45, 100] width 83 height 14
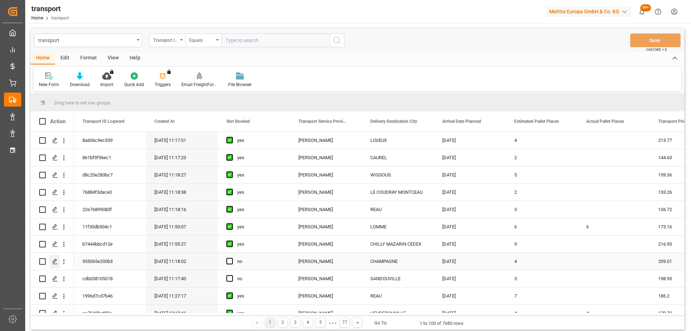
click at [53, 260] on icon "Press SPACE to select this row." at bounding box center [55, 261] width 6 height 6
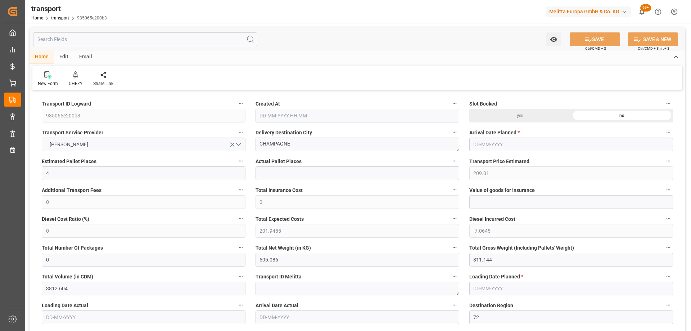
type input "4"
type input "209.01"
type input "0"
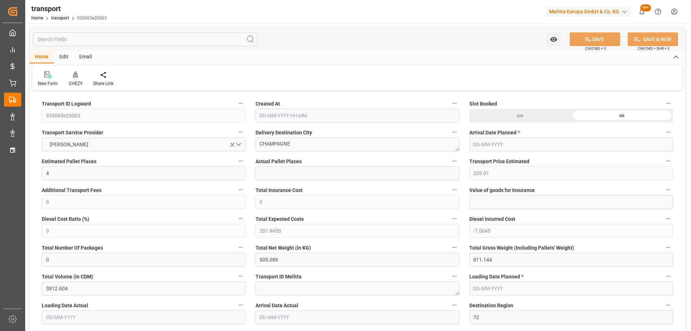
type input "201.9455"
type input "-7.0645"
type input "0"
type input "505.086"
type input "811.144"
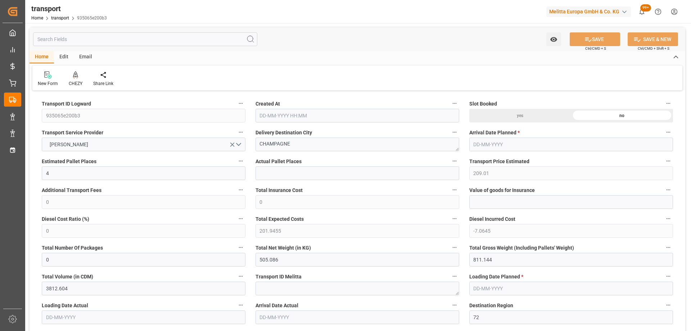
type input "3812.604"
type input "72"
type input "4"
type input "174"
type input "6"
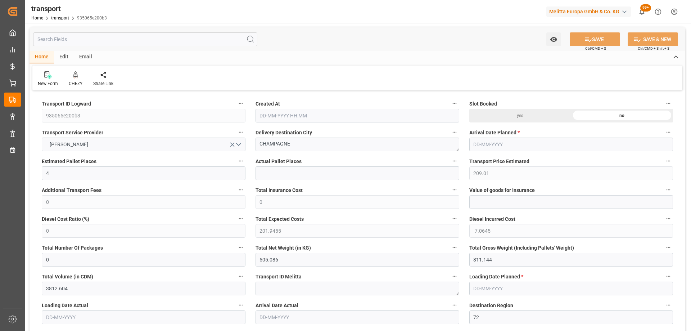
type input "101"
type input "648.48"
type input "0"
type input "4710.8598"
type input "0"
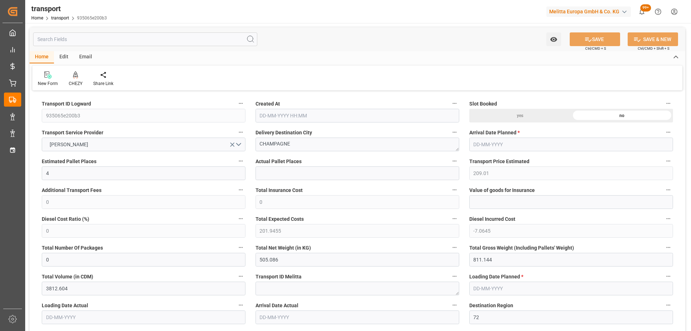
type input "0"
type input "21"
type input "35"
type input "08-10-2025 11:18"
type input "[DATE]"
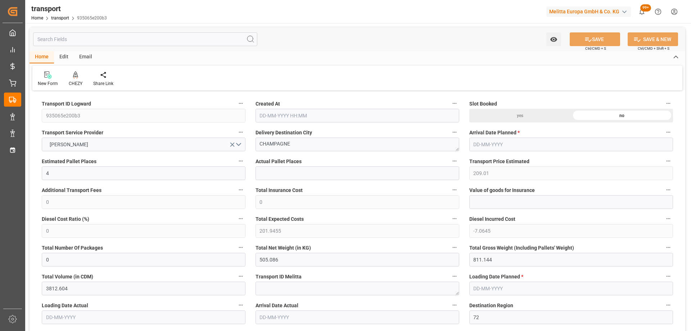
type input "[DATE]"
drag, startPoint x: 305, startPoint y: 146, endPoint x: 312, endPoint y: 163, distance: 18.2
click at [76, 77] on icon at bounding box center [75, 74] width 5 height 7
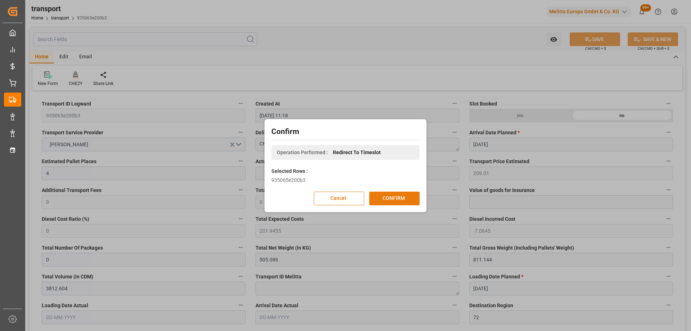
click at [410, 197] on button "CONFIRM" at bounding box center [394, 199] width 50 height 14
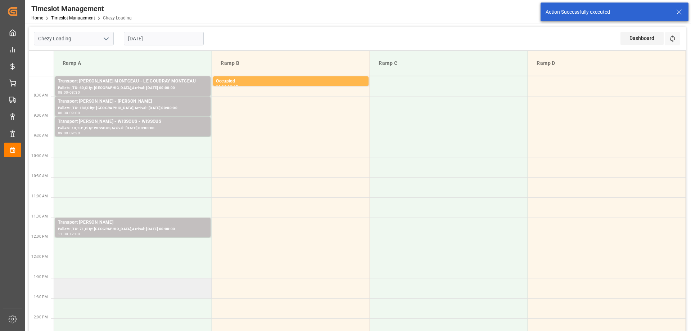
click at [168, 290] on td at bounding box center [133, 288] width 158 height 20
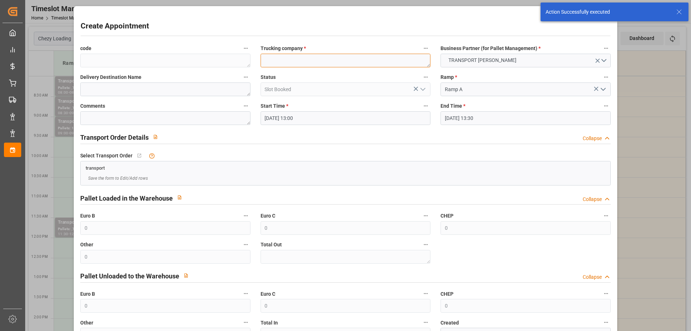
paste textarea "CHAMPAGNE"
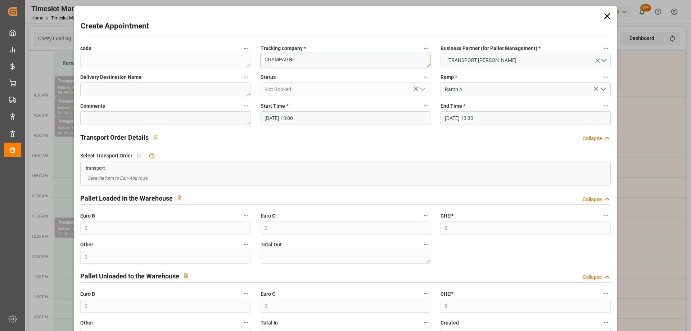
scroll to position [52, 0]
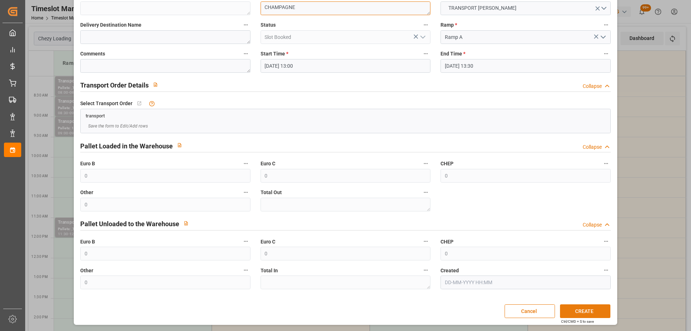
type textarea "CHAMPAGNE"
click at [587, 310] on button "CREATE" at bounding box center [585, 311] width 50 height 14
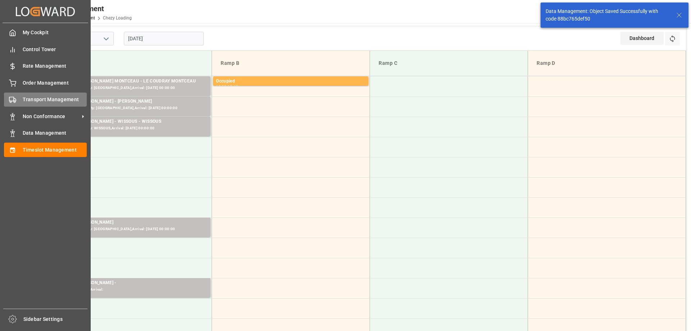
click at [22, 99] on div "Transport Management Transport Management" at bounding box center [45, 100] width 83 height 14
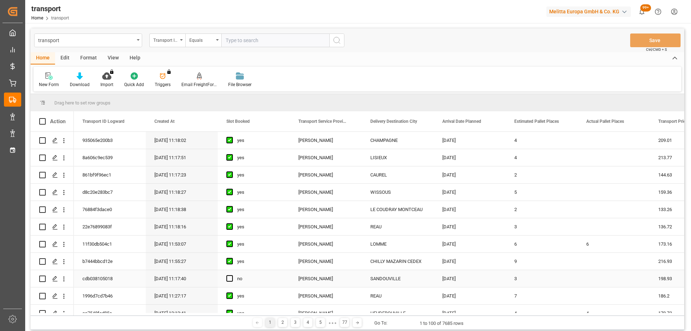
scroll to position [36, 0]
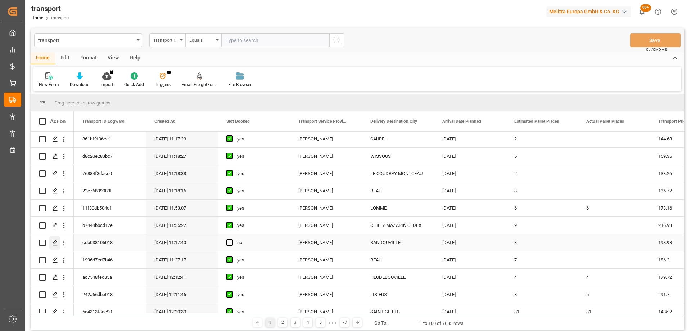
click at [56, 239] on div "Press SPACE to select this row." at bounding box center [54, 242] width 11 height 13
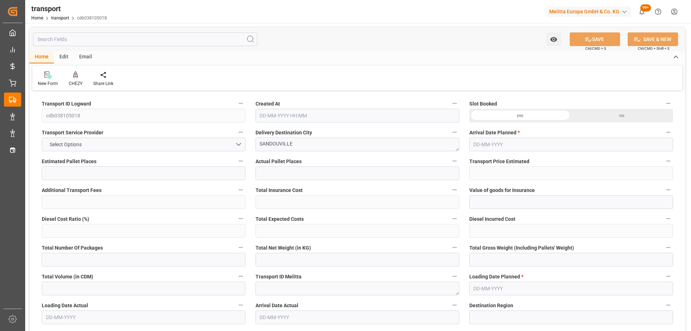
type input "3"
type input "198.93"
type input "0"
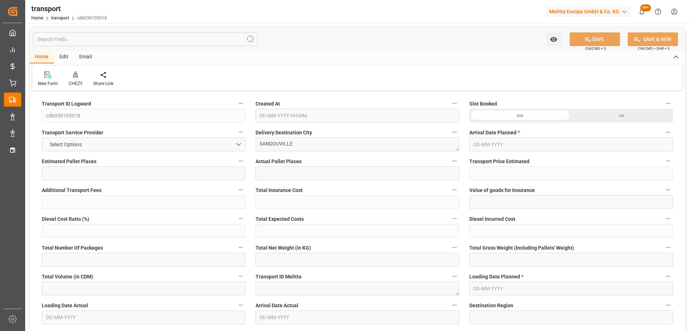
type input "192.2062"
type input "-6.7238"
type input "0"
type input "461.64"
type input "709.8"
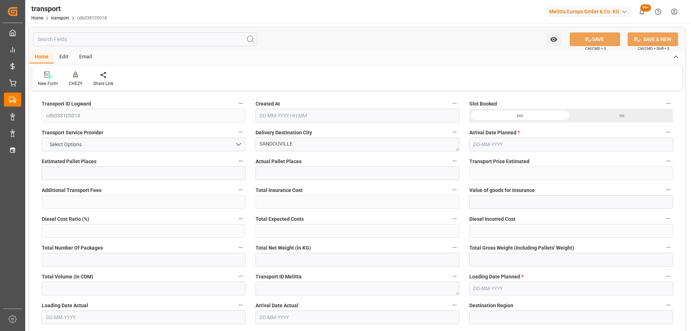
type input "3031.2"
type input "76"
type input "0"
type input "159"
type input "5"
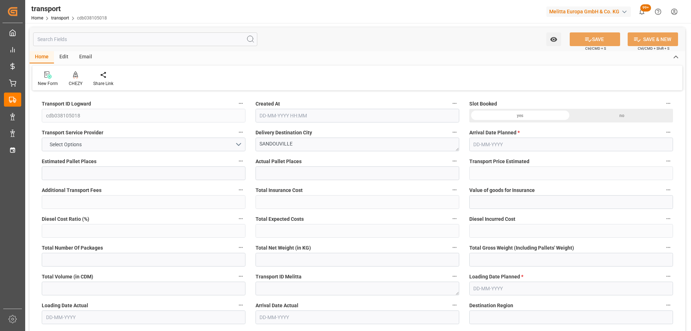
type input "101"
type input "573.36"
type input "0"
type input "4710.8598"
type input "0"
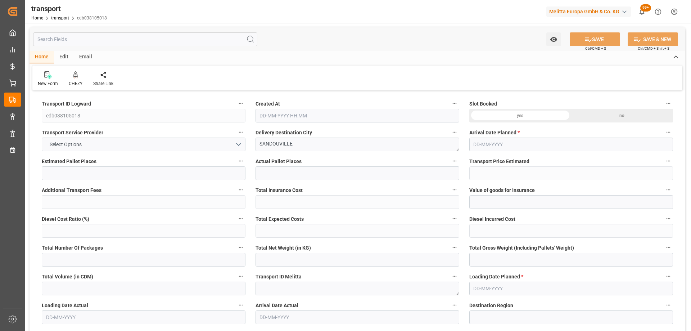
type input "0"
type input "21"
type input "35"
type input "08-10-2025 11:17"
type input "[DATE]"
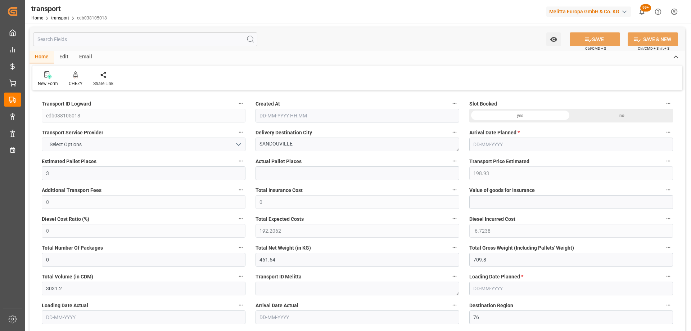
type input "[DATE]"
click at [75, 73] on icon at bounding box center [75, 74] width 5 height 6
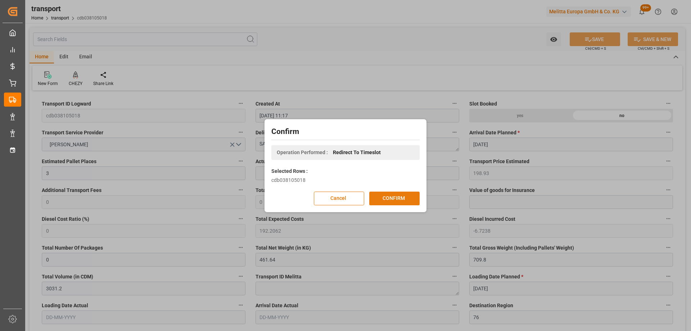
click at [410, 199] on button "CONFIRM" at bounding box center [394, 199] width 50 height 14
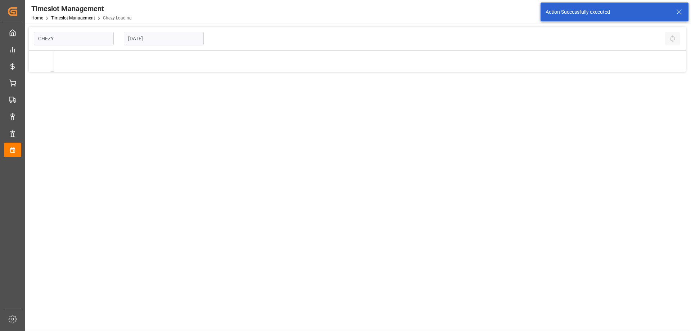
type input "Chezy Loading"
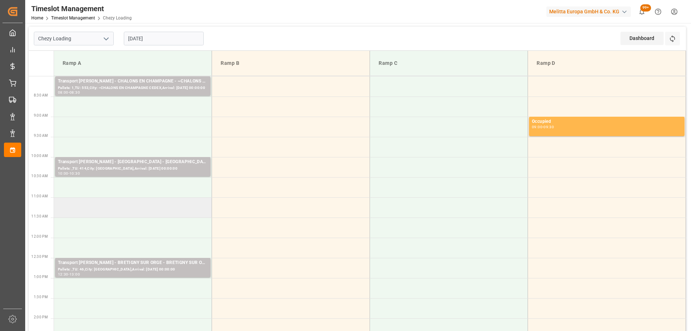
click at [159, 213] on td at bounding box center [133, 207] width 158 height 20
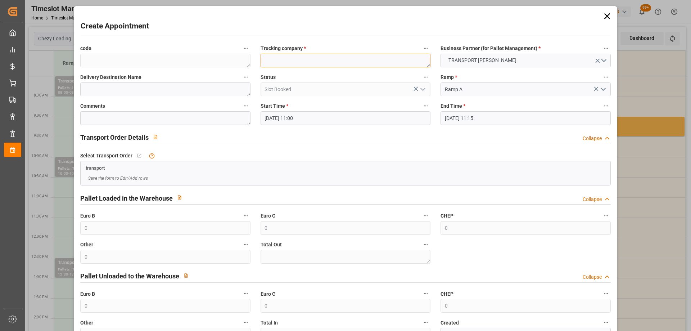
paste textarea "SANDOUVILLE"
type textarea "SANDOUVILLE"
click at [515, 114] on input "[DATE] 11:15" at bounding box center [526, 118] width 170 height 14
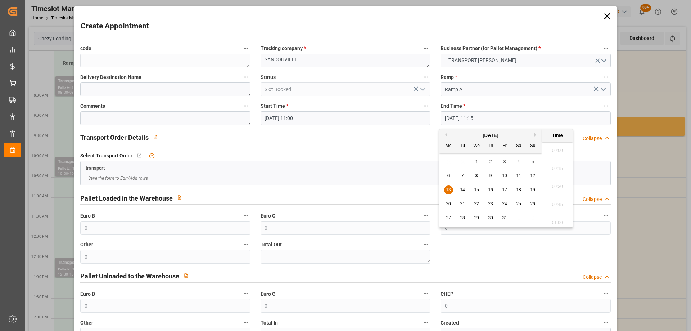
scroll to position [776, 0]
click at [448, 190] on span "13" at bounding box center [448, 189] width 5 height 5
click at [555, 197] on li "11:30" at bounding box center [557, 202] width 31 height 18
type input "[DATE] 11:30"
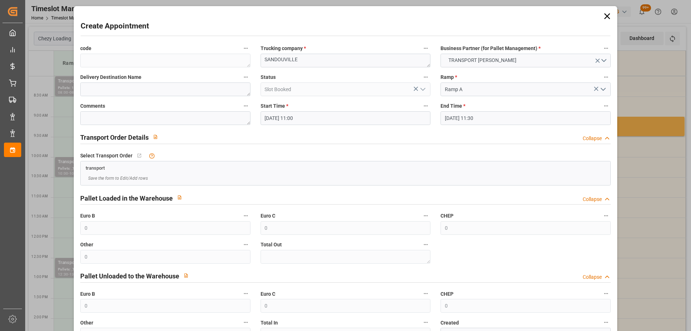
scroll to position [52, 0]
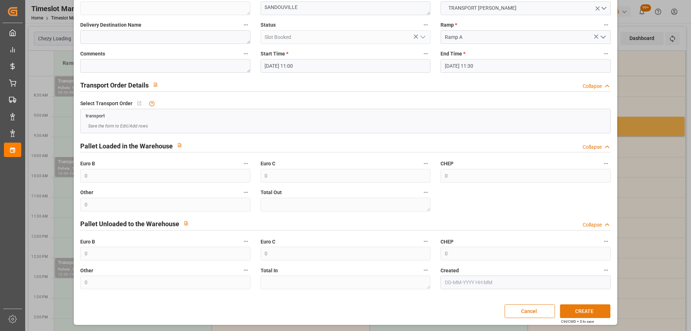
click at [579, 310] on button "CREATE" at bounding box center [585, 311] width 50 height 14
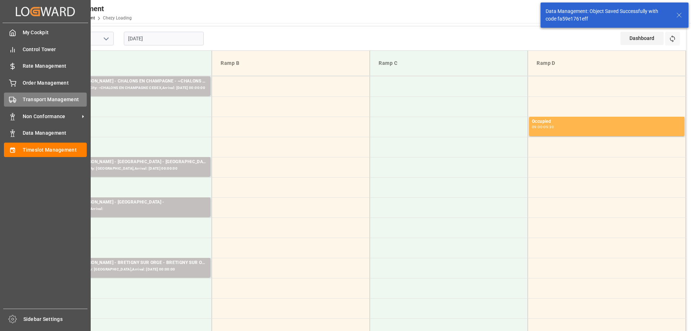
click at [13, 102] on icon at bounding box center [12, 99] width 7 height 7
